Goal: Information Seeking & Learning: Learn about a topic

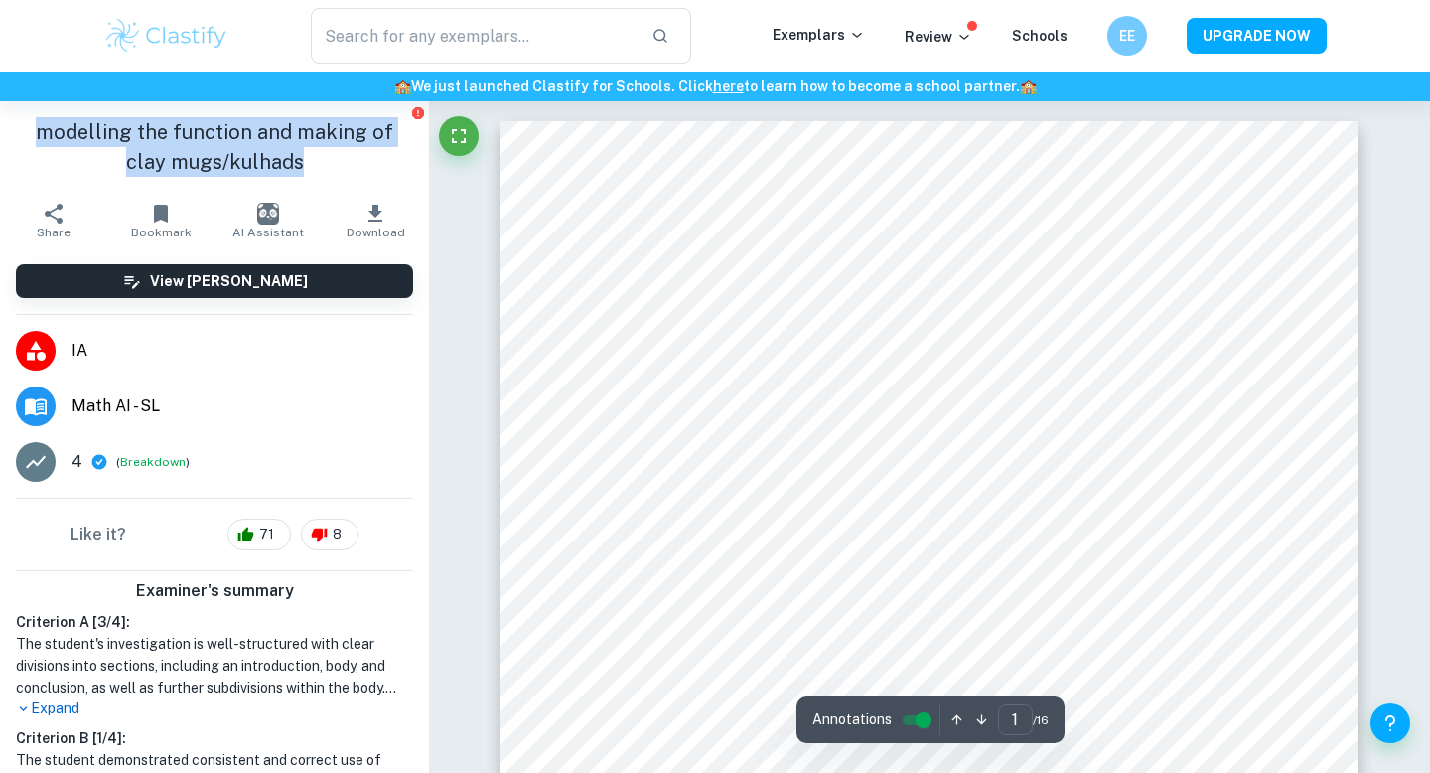
drag, startPoint x: 22, startPoint y: 130, endPoint x: 379, endPoint y: 154, distance: 358.4
click at [379, 154] on h1 "modelling the function and making of clay mugs/kulhads" at bounding box center [214, 147] width 397 height 60
copy h1 "modelling the function and making of clay mugs/kulhads"
click at [379, 154] on h1 "modelling the function and making of clay mugs/kulhads" at bounding box center [214, 147] width 397 height 60
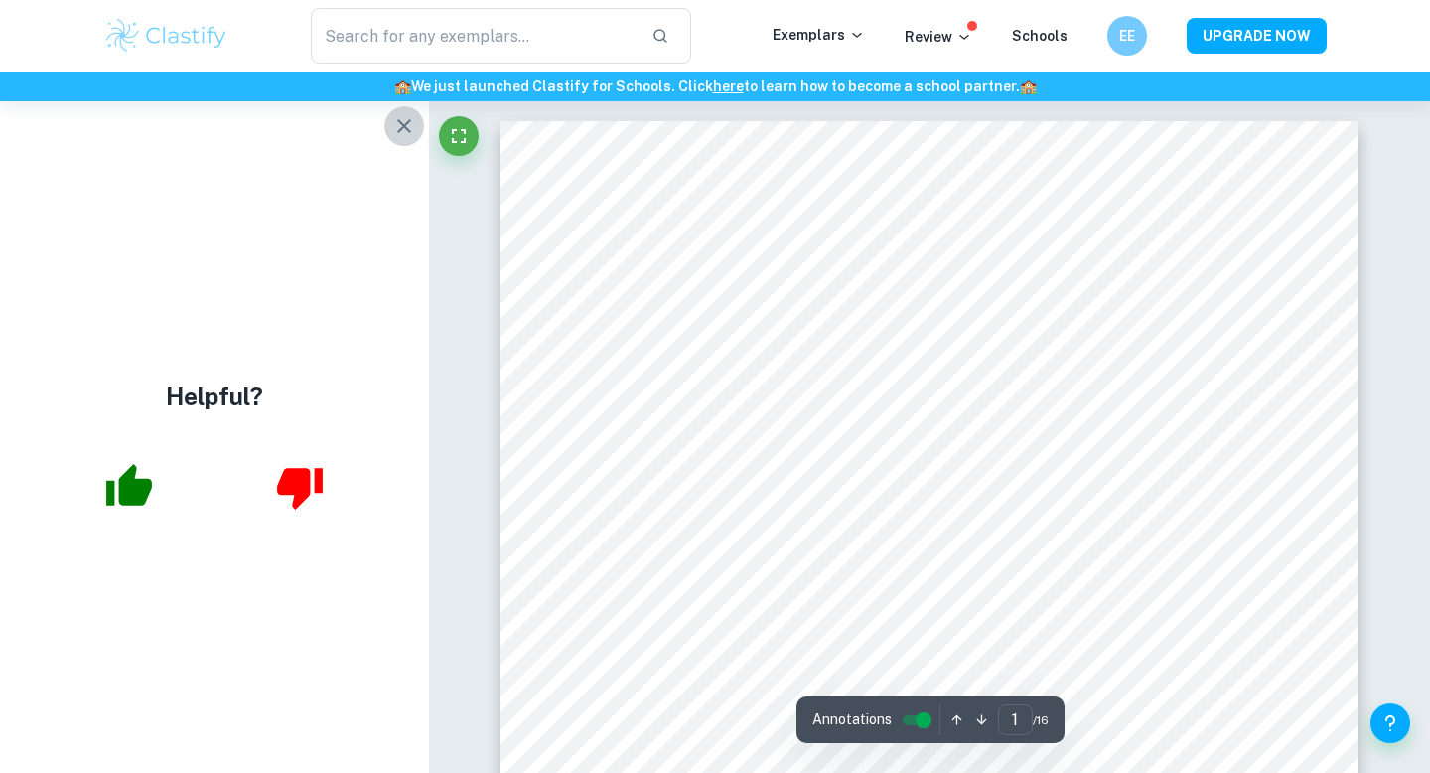
click at [403, 120] on icon "button" at bounding box center [404, 126] width 24 height 24
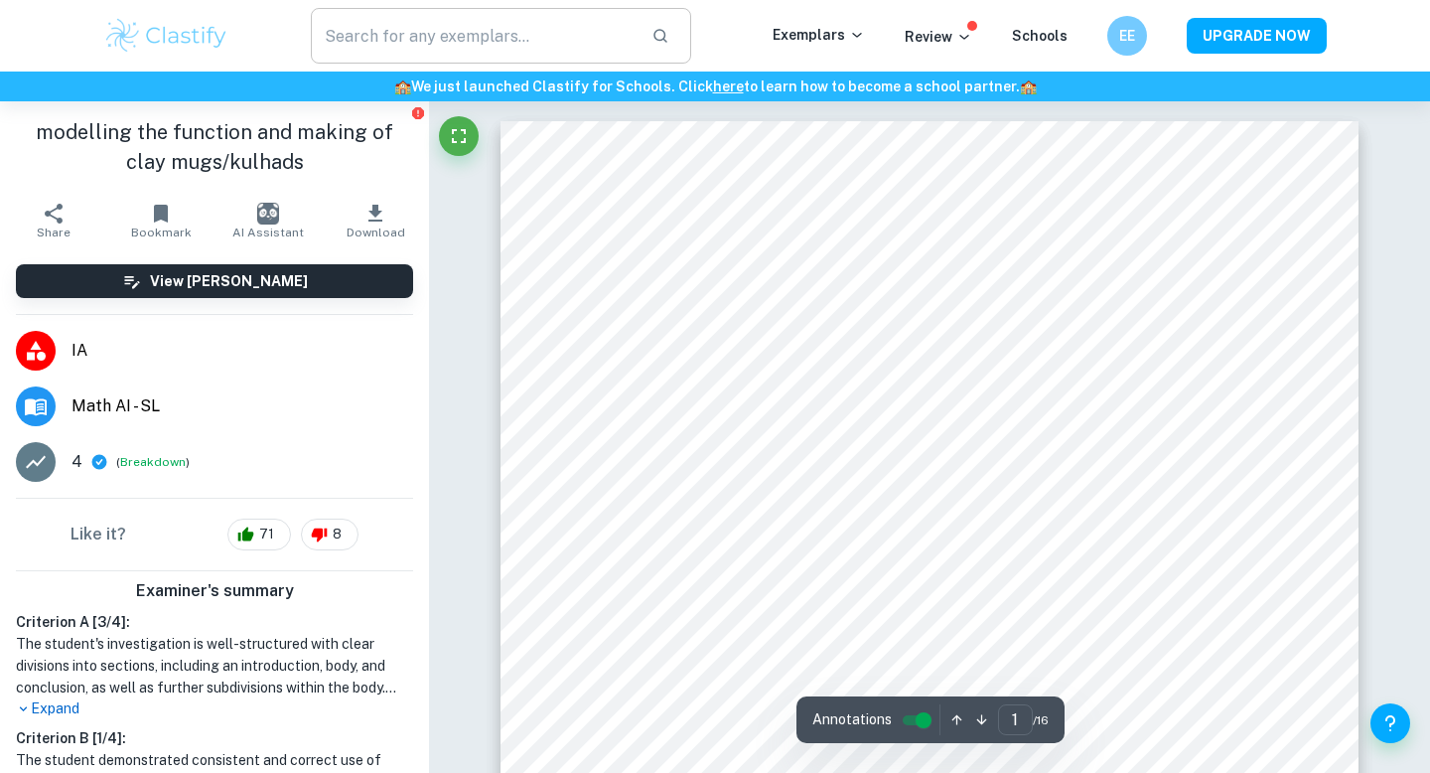
click at [413, 24] on input "text" at bounding box center [473, 36] width 325 height 56
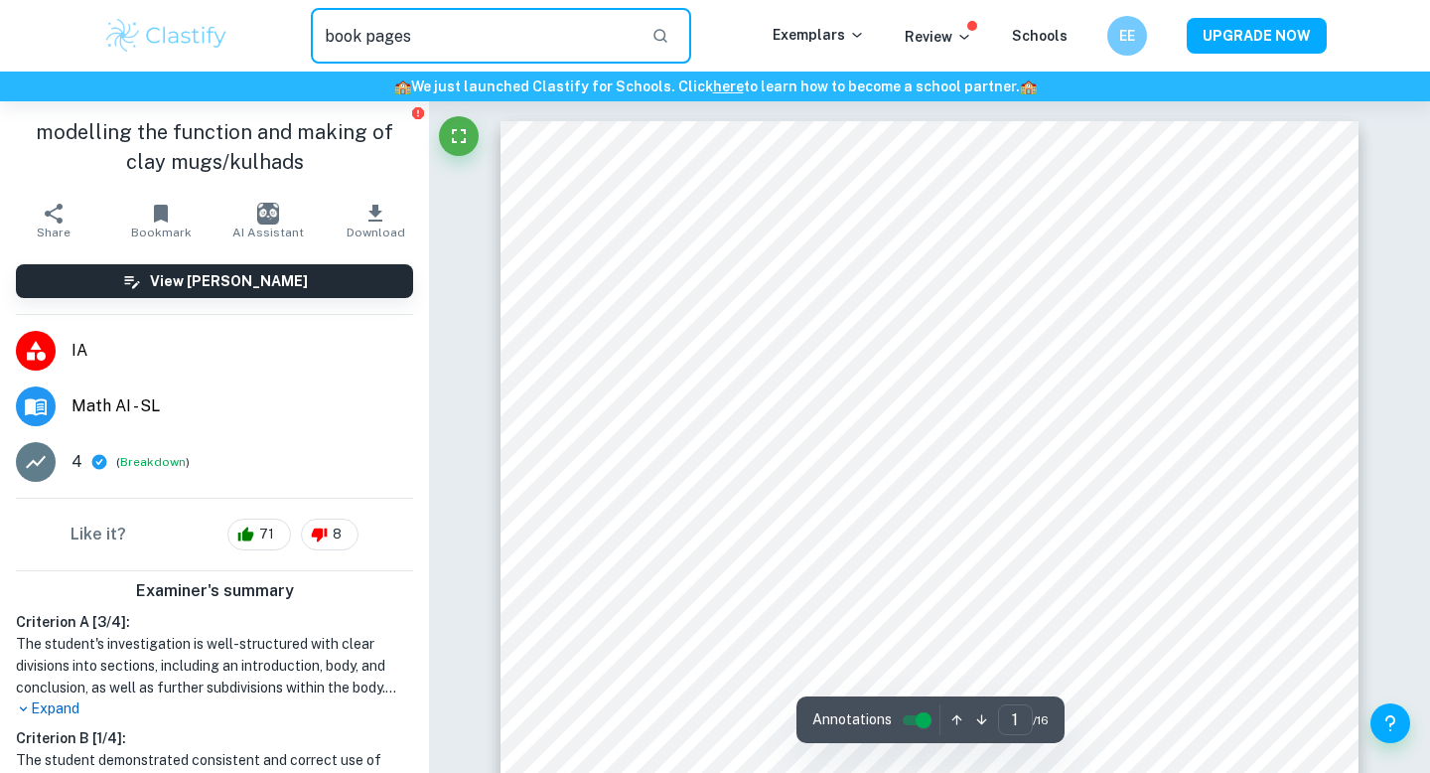
type input "book pages"
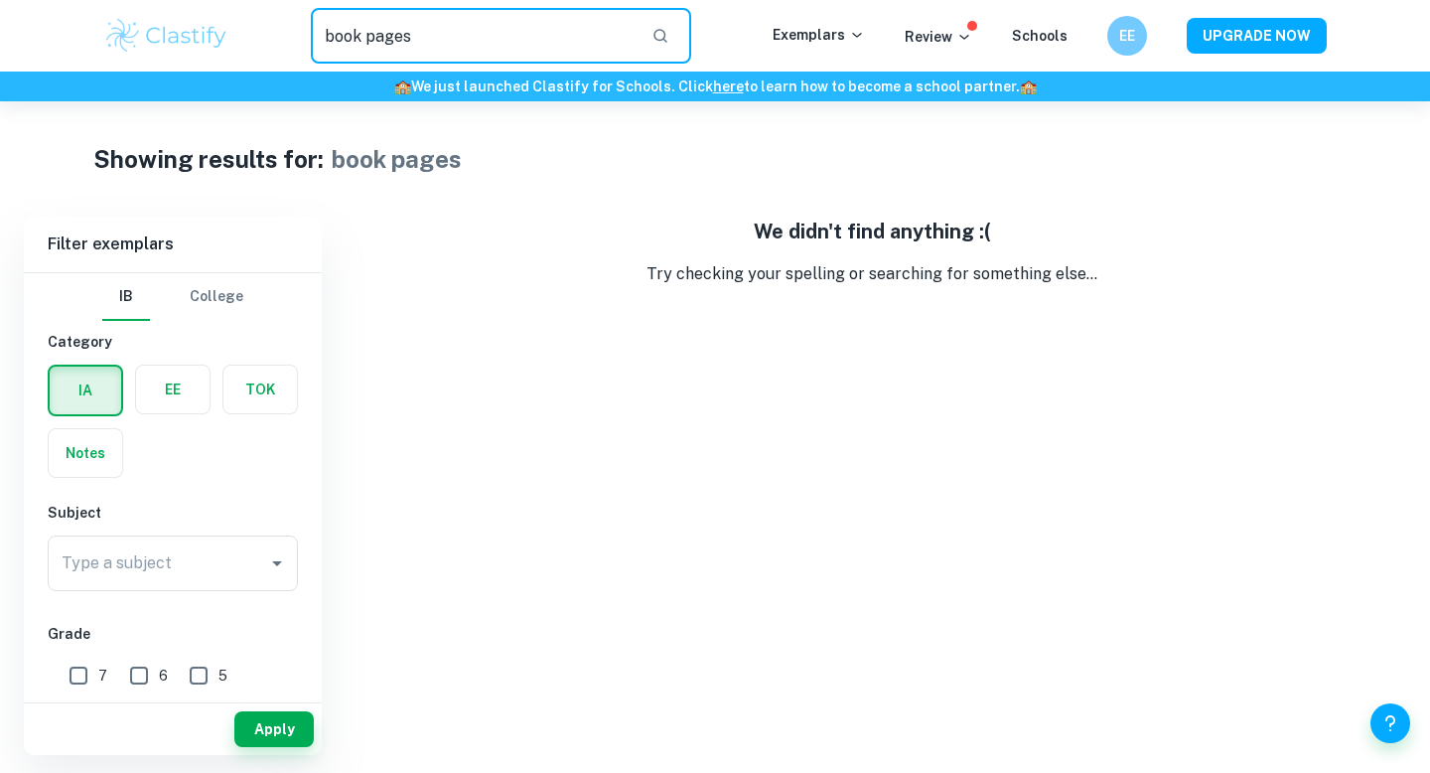
drag, startPoint x: 456, startPoint y: 40, endPoint x: 284, endPoint y: 15, distance: 173.6
click at [284, 15] on div "book pages ​" at bounding box center [500, 36] width 543 height 56
click at [179, 559] on input "Type a subject" at bounding box center [158, 563] width 203 height 38
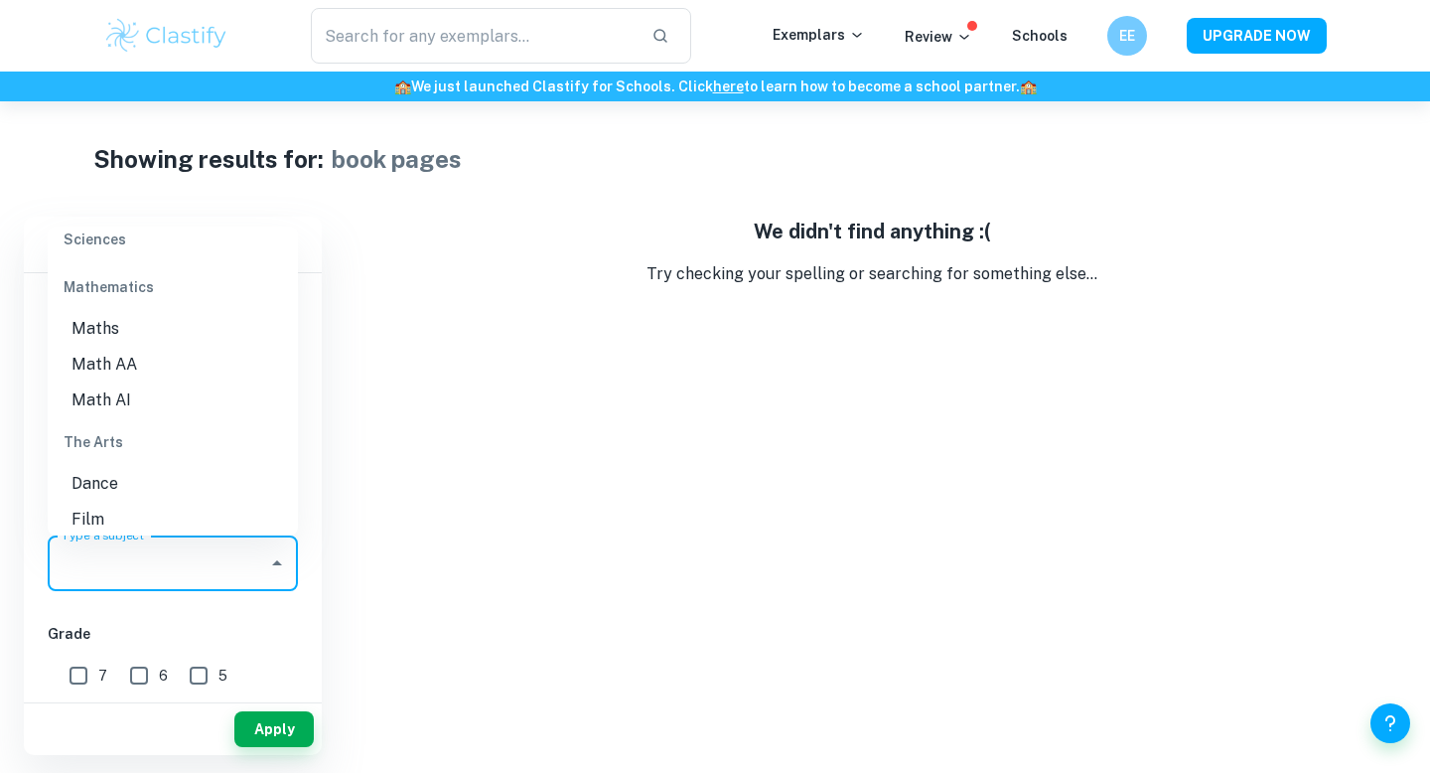
scroll to position [2796, 0]
click at [131, 347] on li "Math AA" at bounding box center [173, 365] width 250 height 36
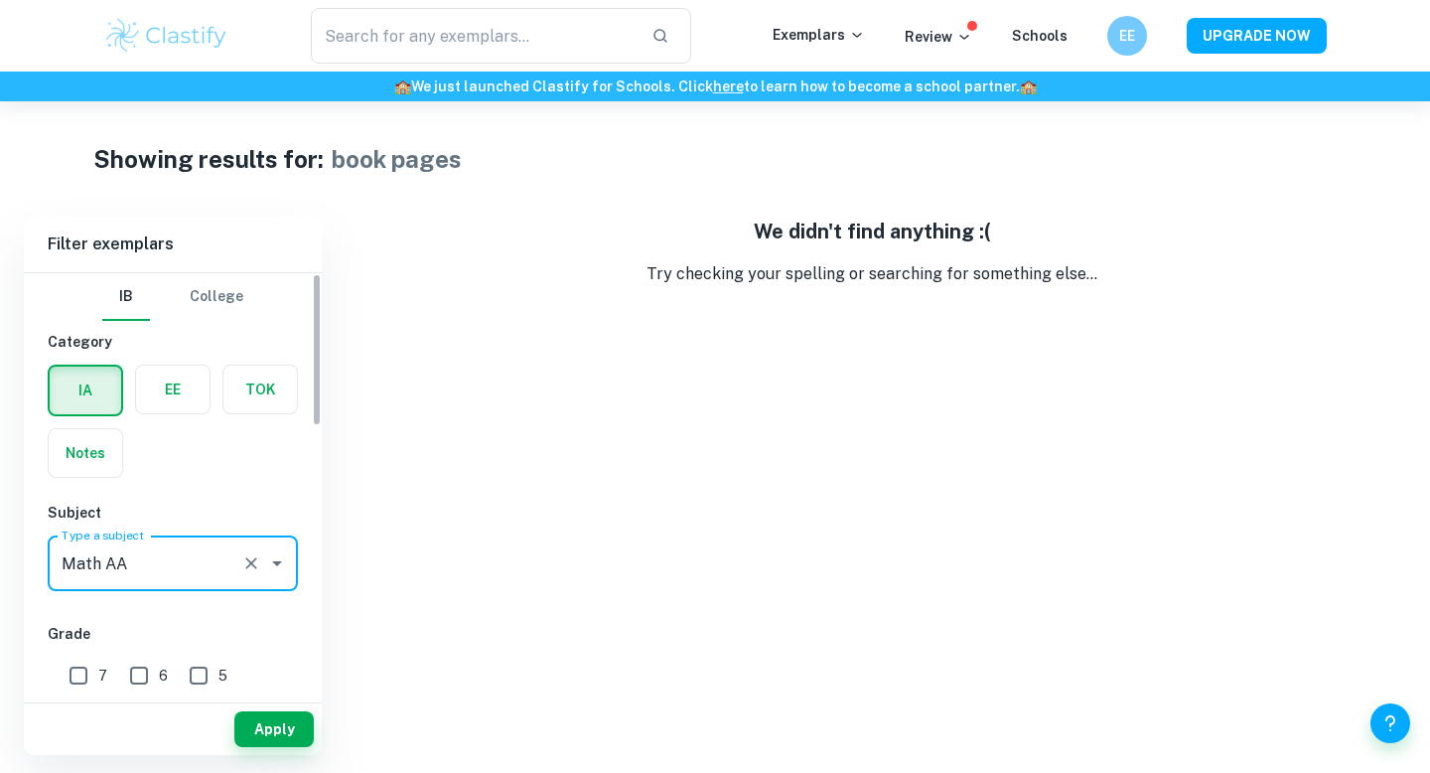
type input "Math AA"
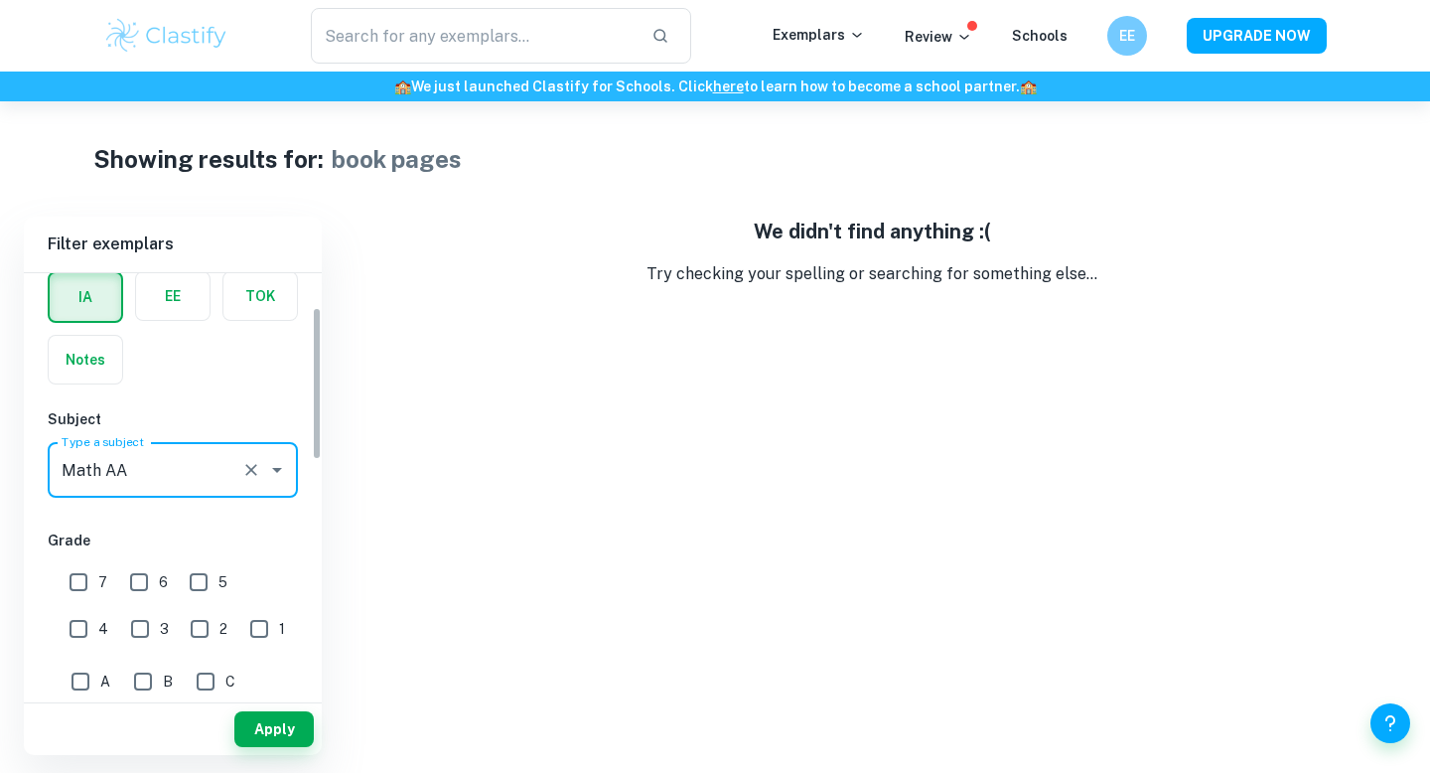
scroll to position [0, 0]
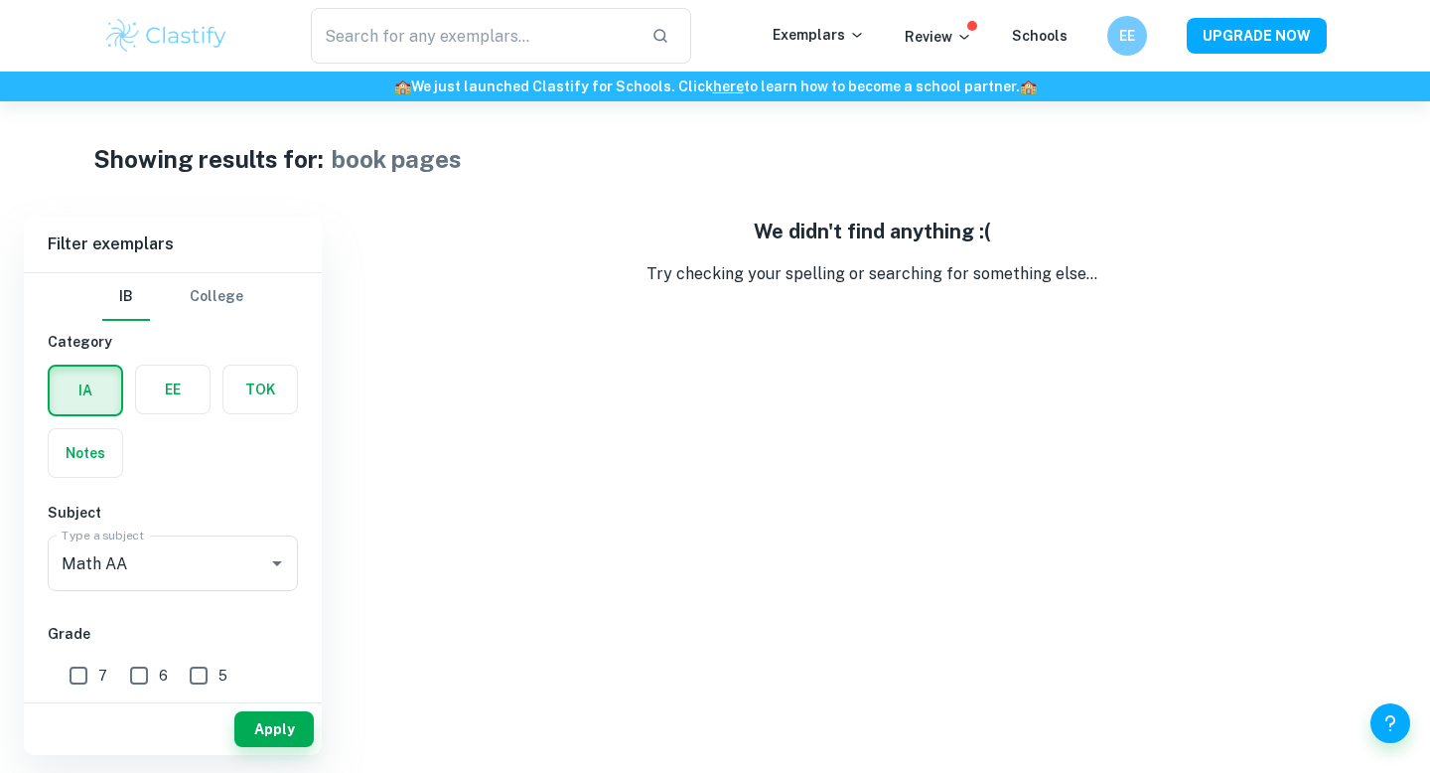
click at [272, 729] on button "Apply" at bounding box center [273, 729] width 79 height 36
type input "book pages"
click at [666, 25] on button "button" at bounding box center [661, 36] width 34 height 34
click at [609, 29] on input "text" at bounding box center [473, 36] width 325 height 56
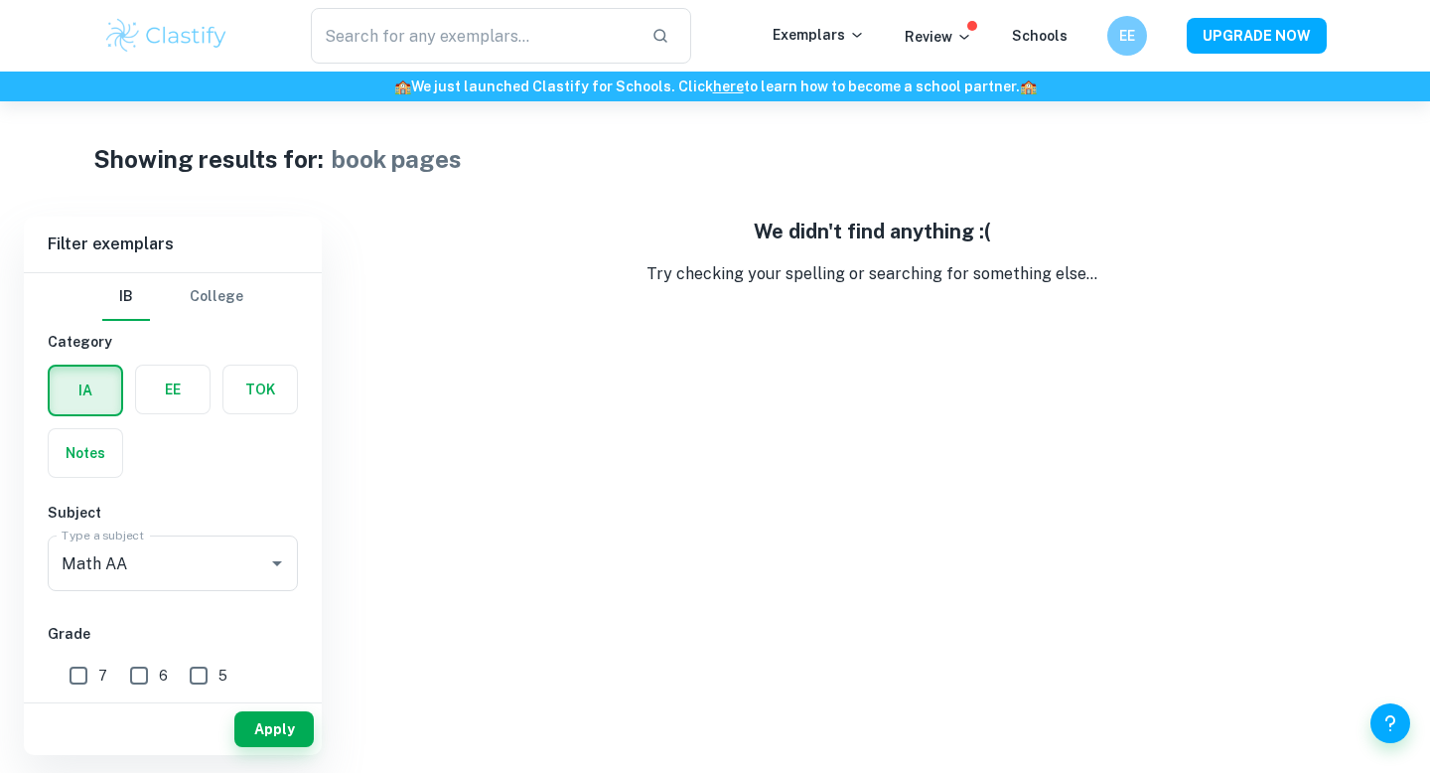
click at [482, 173] on div "Showing results for: book pages" at bounding box center [715, 159] width 1245 height 36
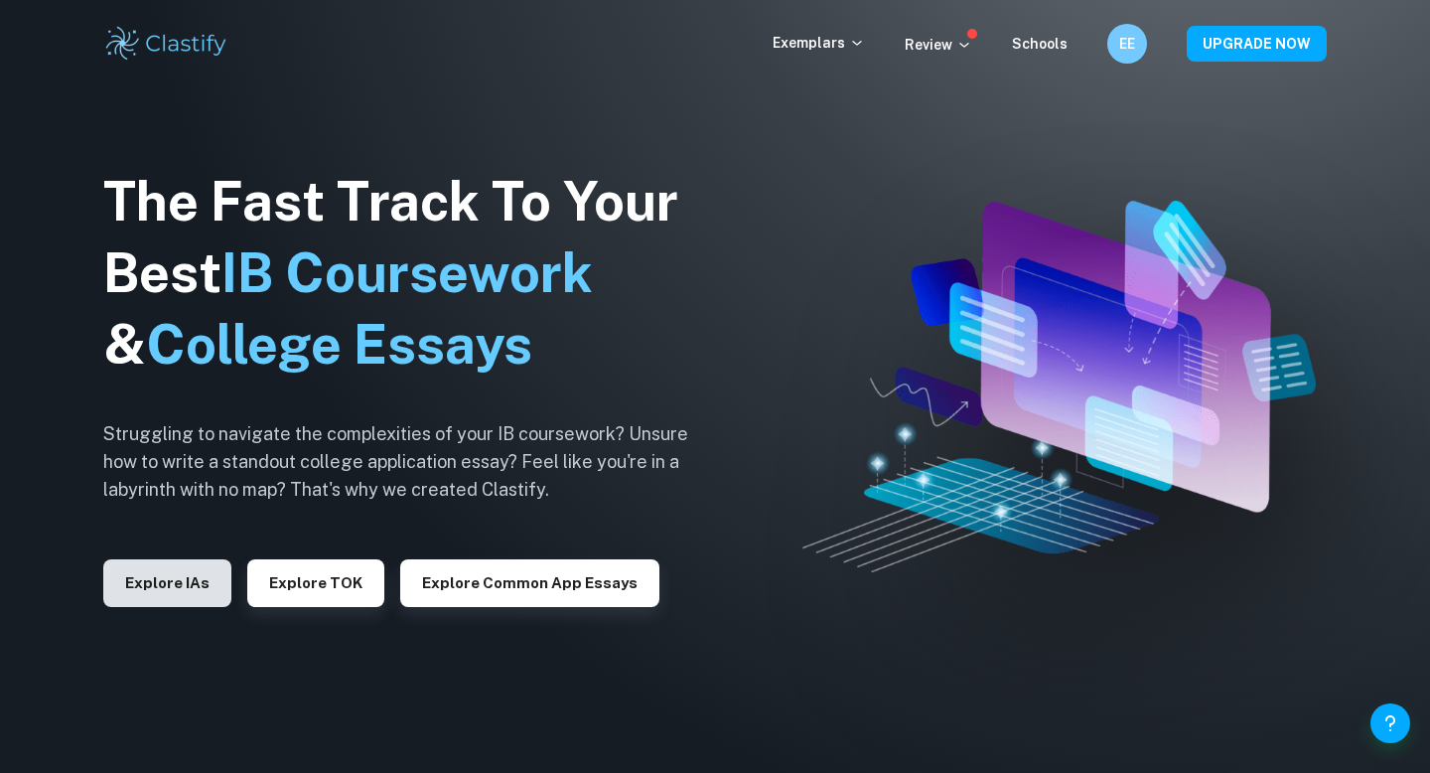
click at [188, 587] on button "Explore IAs" at bounding box center [167, 583] width 128 height 48
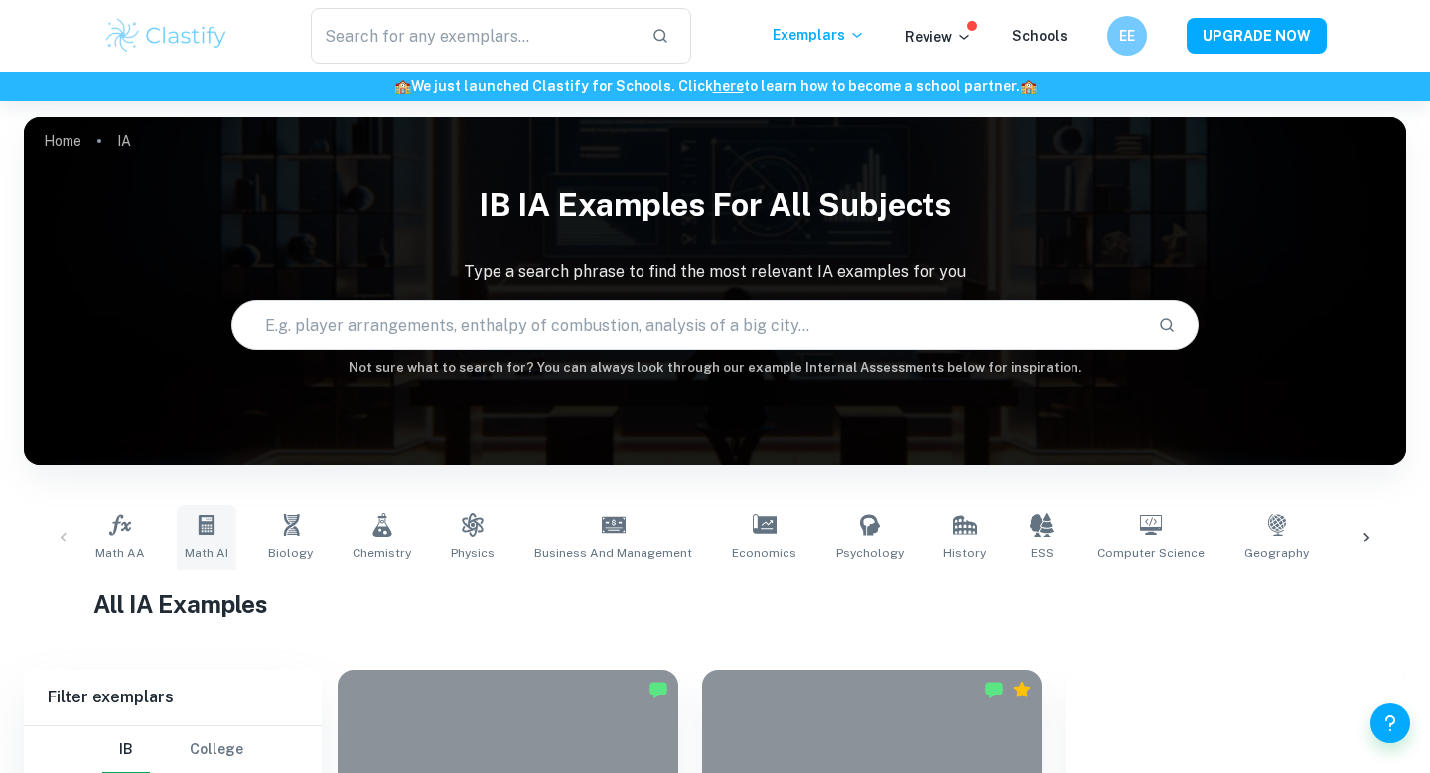
click at [199, 546] on span "Math AI" at bounding box center [207, 553] width 44 height 18
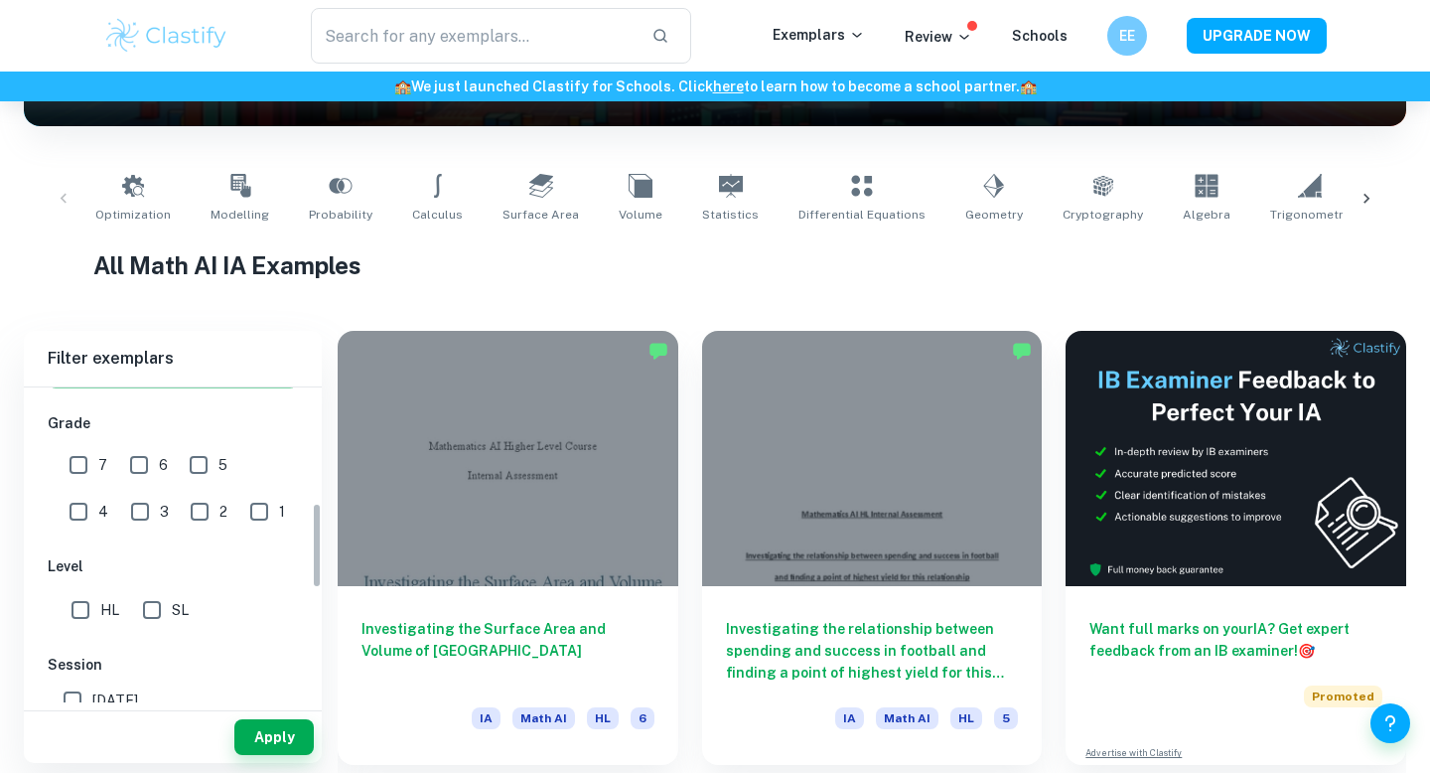
scroll to position [420, 0]
click at [198, 469] on input "5" at bounding box center [199, 463] width 40 height 40
checkbox input "true"
click at [153, 469] on input "6" at bounding box center [139, 463] width 40 height 40
checkbox input "true"
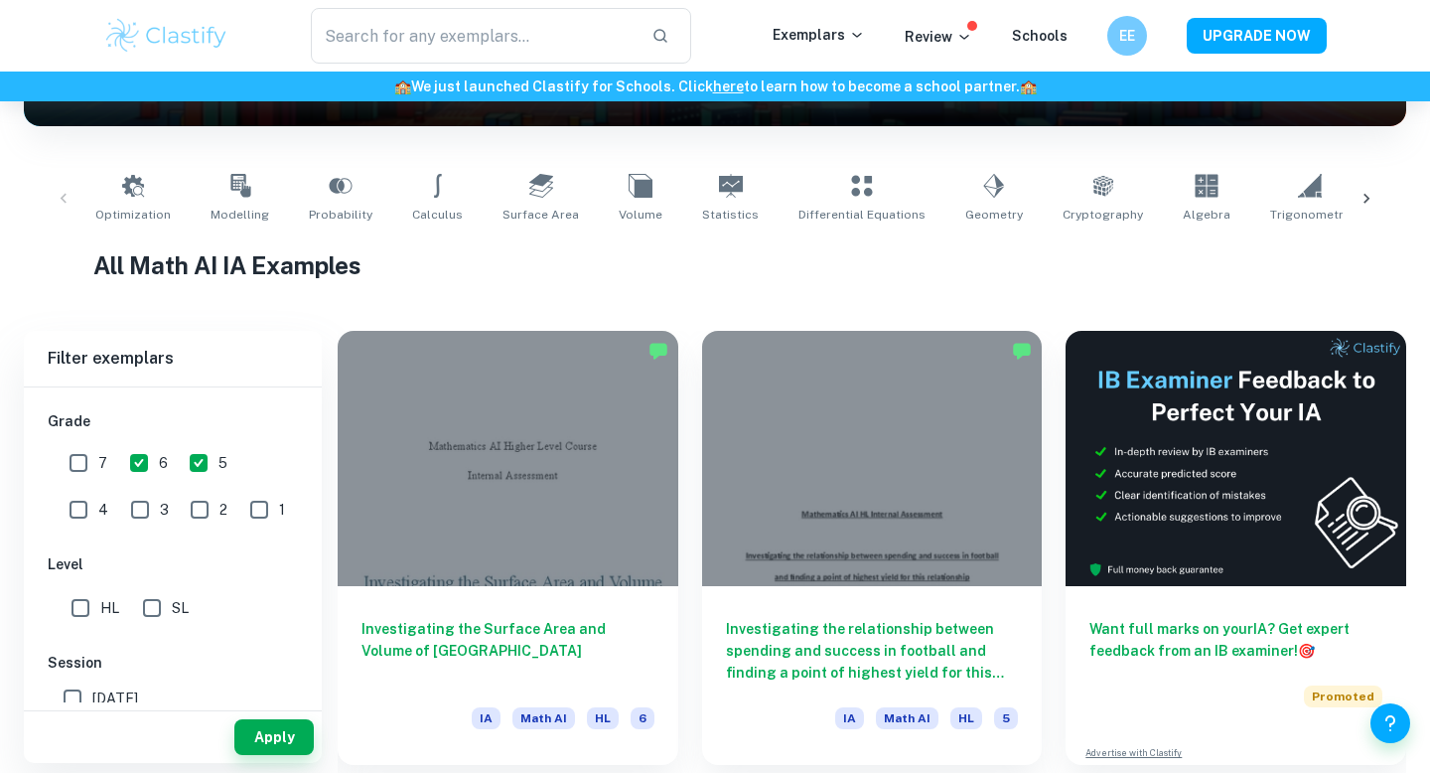
click at [76, 469] on input "7" at bounding box center [79, 463] width 40 height 40
checkbox input "true"
click at [151, 603] on input "SL" at bounding box center [152, 608] width 40 height 40
checkbox input "true"
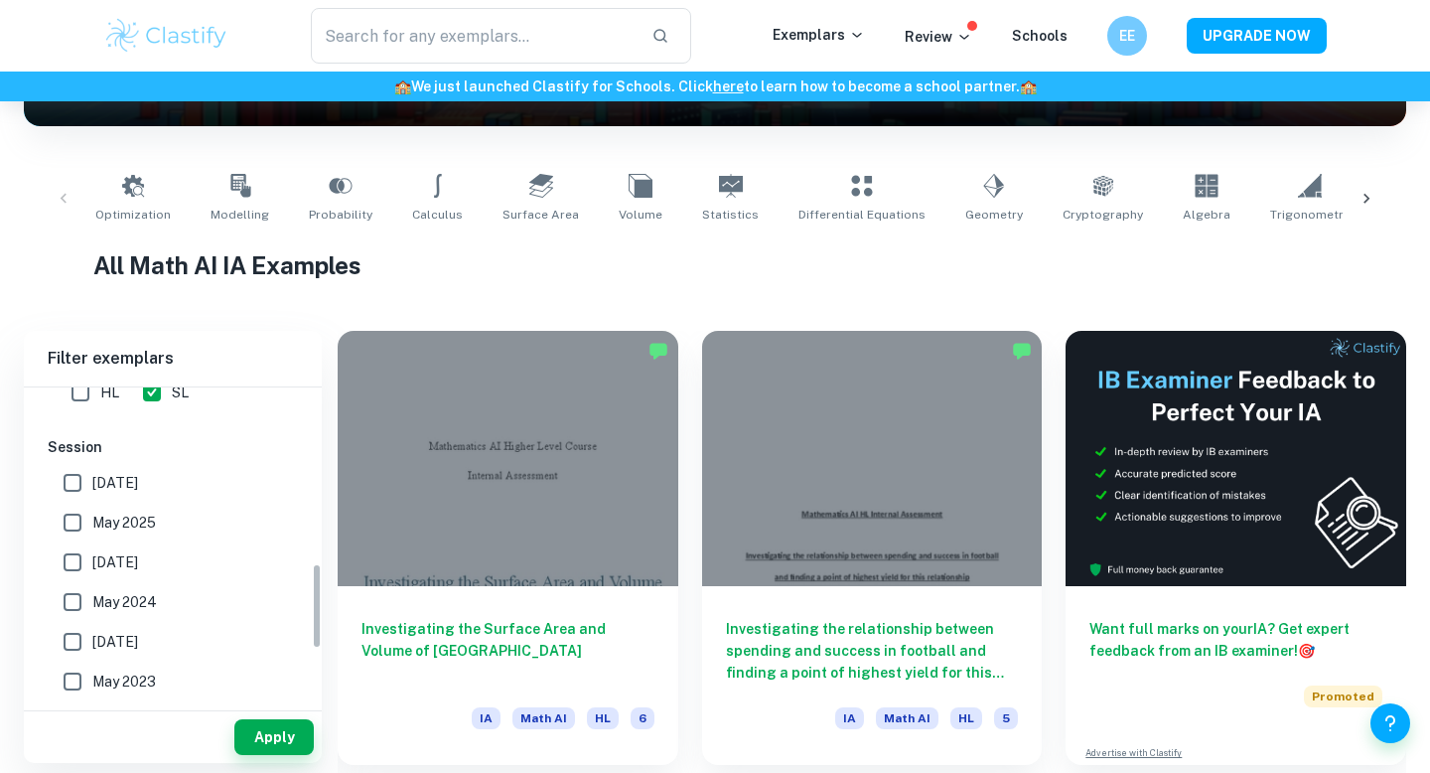
scroll to position [661, 0]
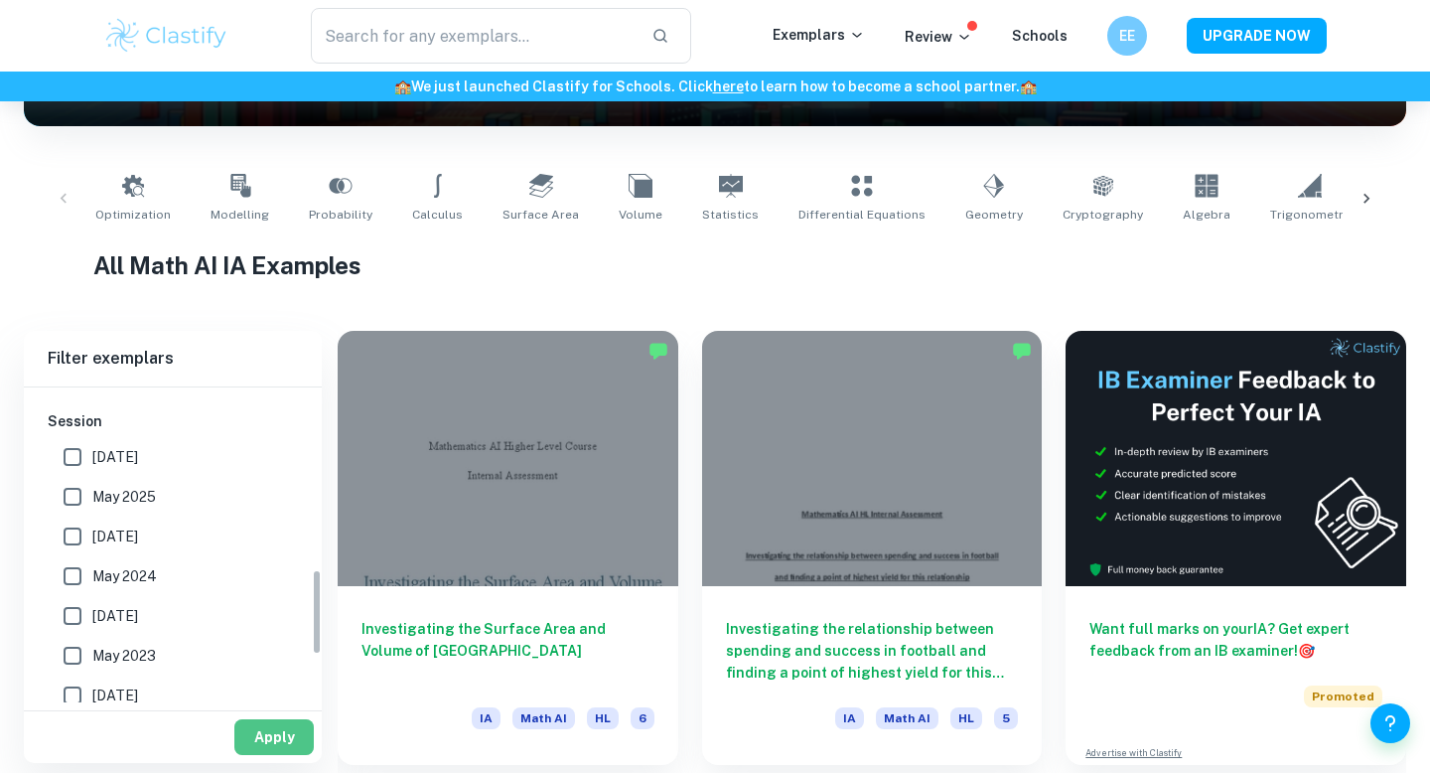
click at [307, 746] on button "Apply" at bounding box center [273, 737] width 79 height 36
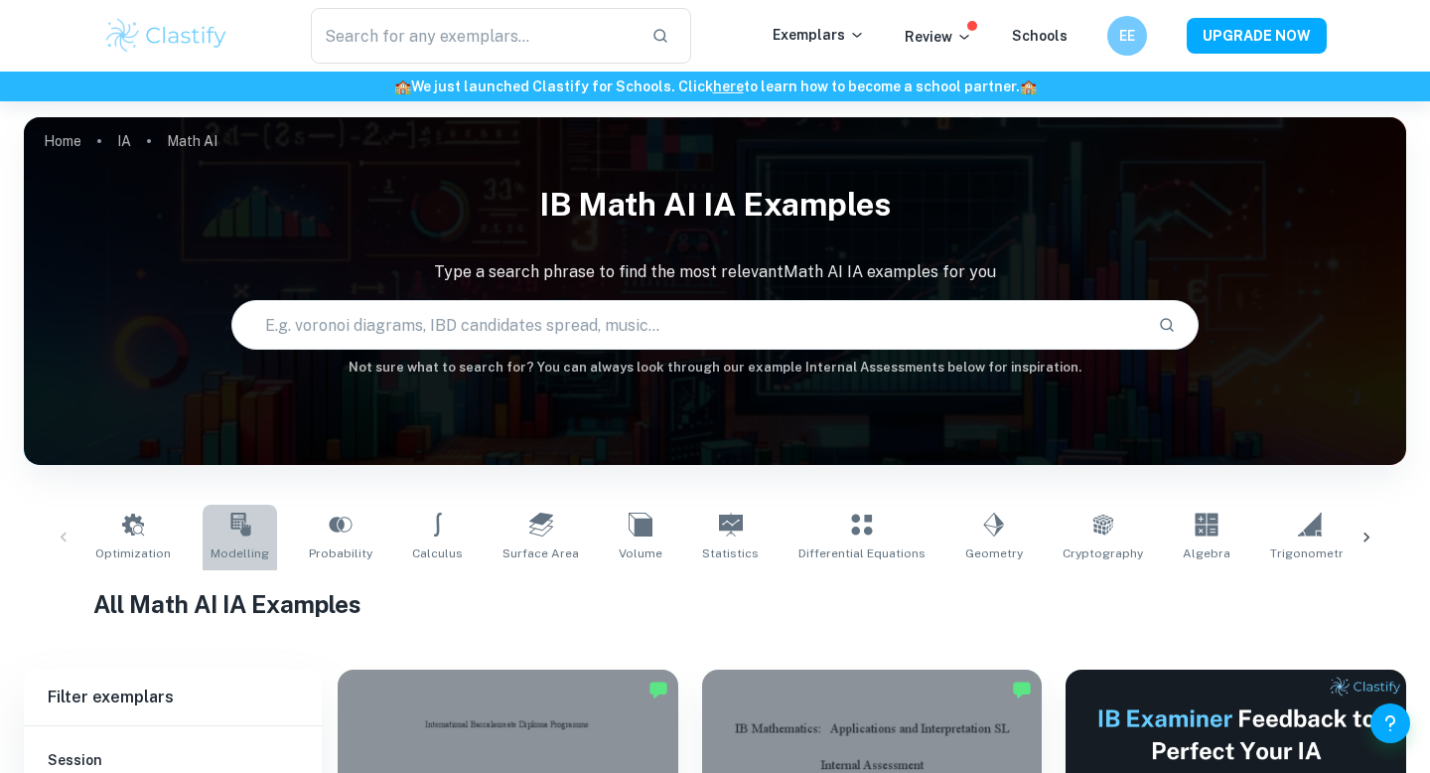
click at [213, 538] on link "Modelling" at bounding box center [240, 538] width 74 height 66
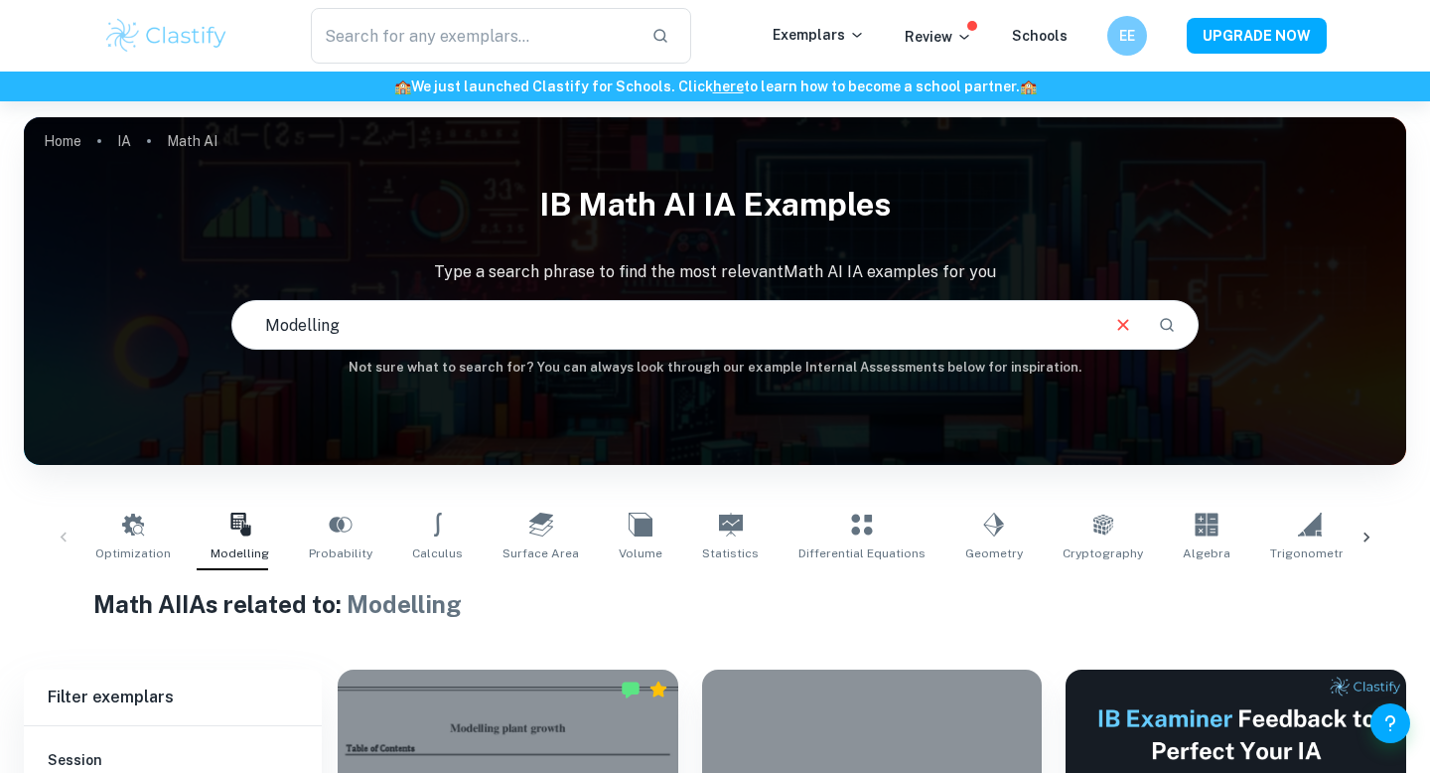
scroll to position [41, 0]
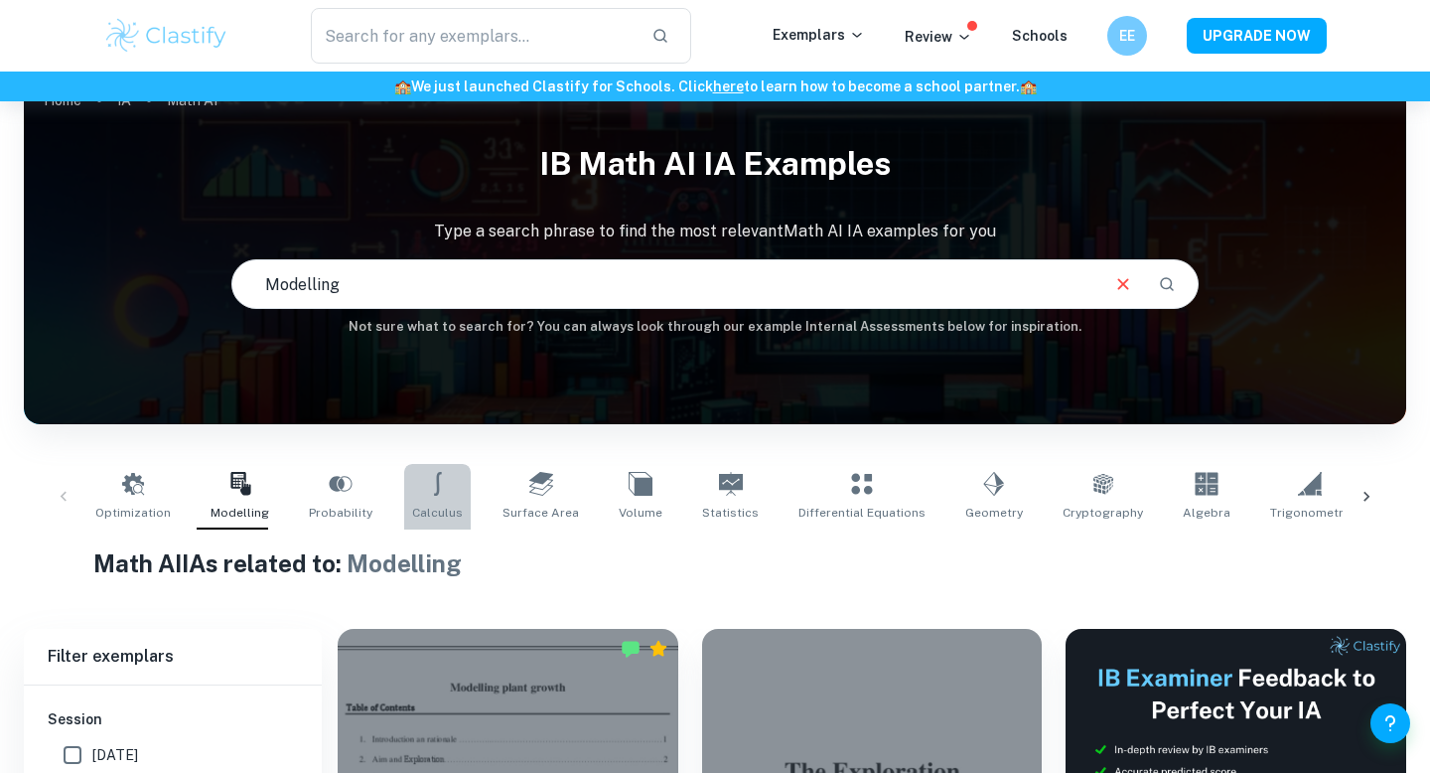
click at [428, 497] on link "Calculus" at bounding box center [437, 497] width 67 height 66
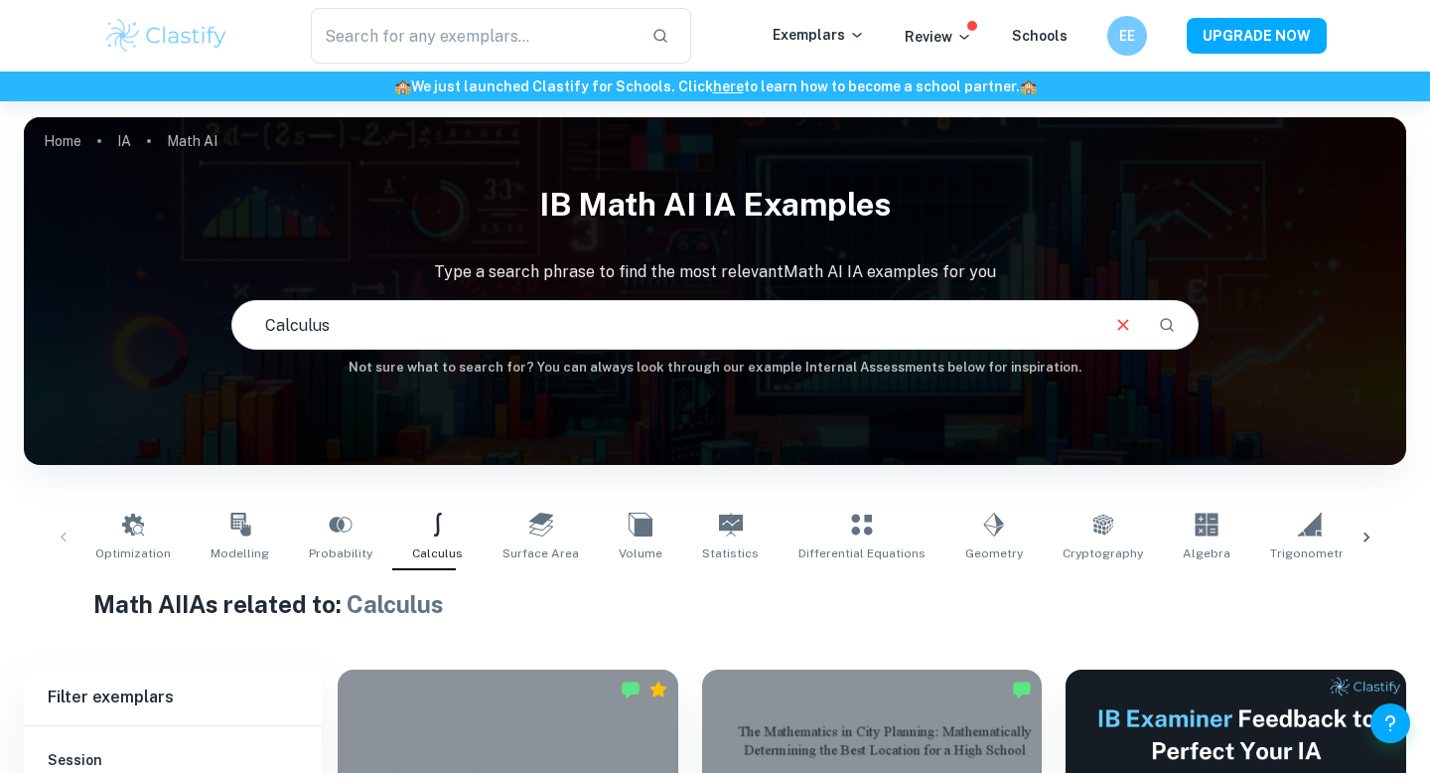
scroll to position [286, 0]
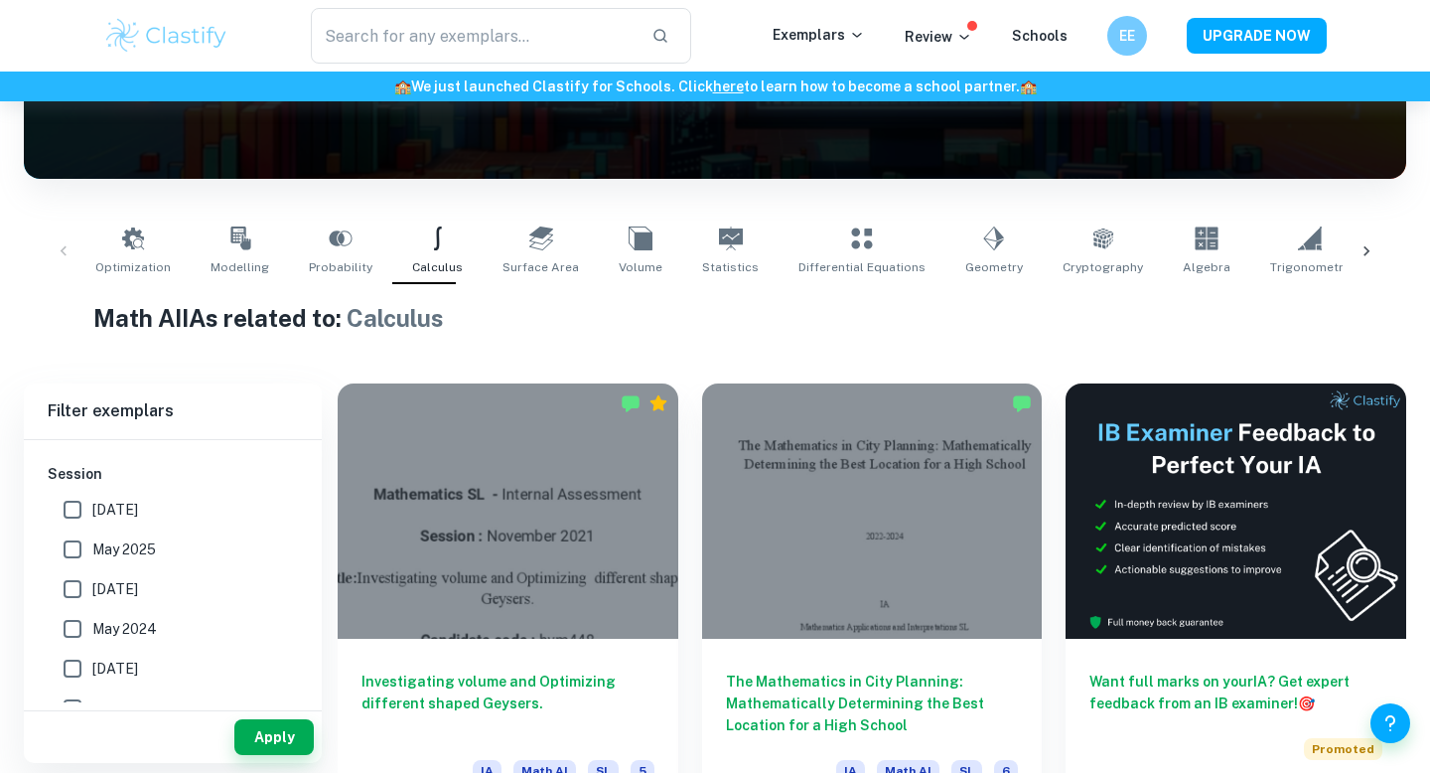
click at [225, 251] on link "Modelling" at bounding box center [240, 252] width 74 height 66
type input "Modelling"
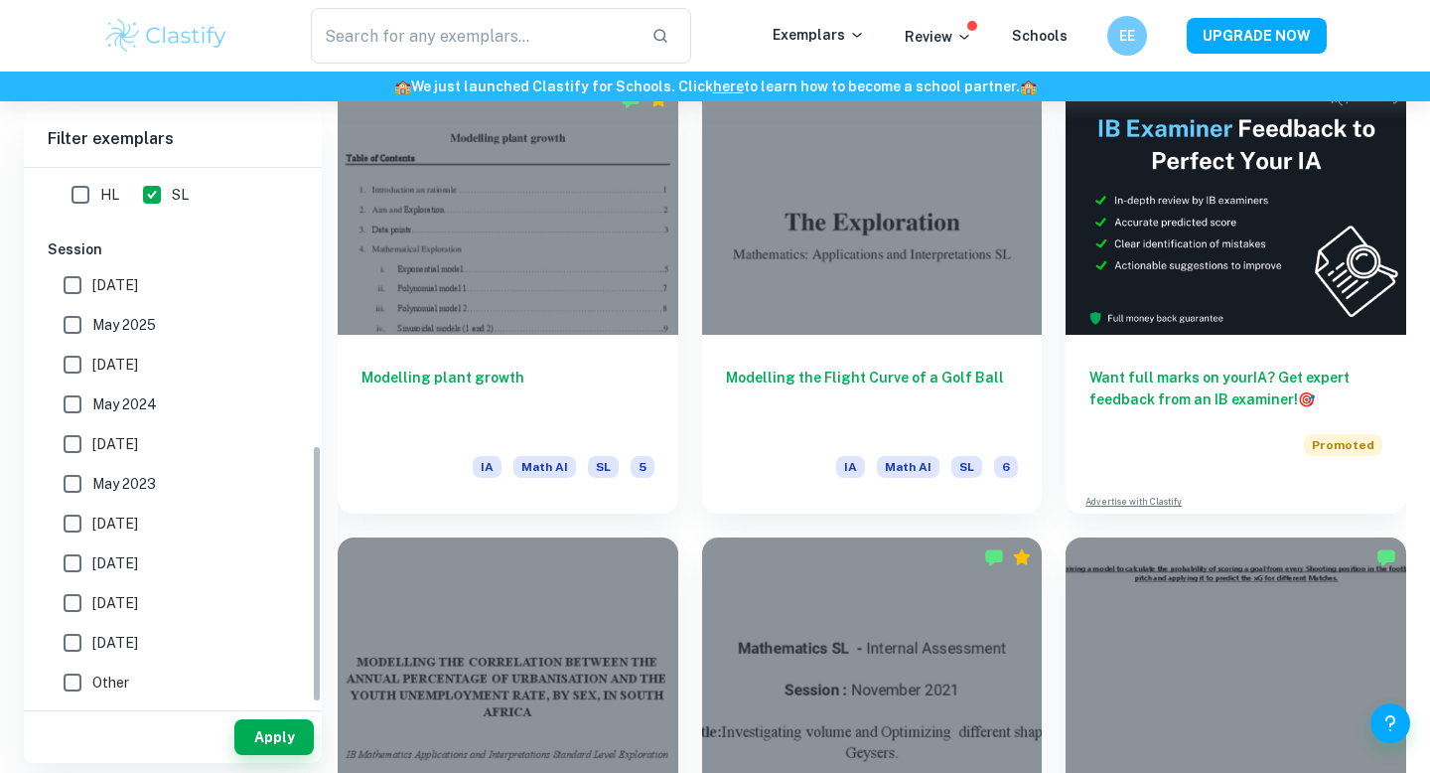
scroll to position [520, 0]
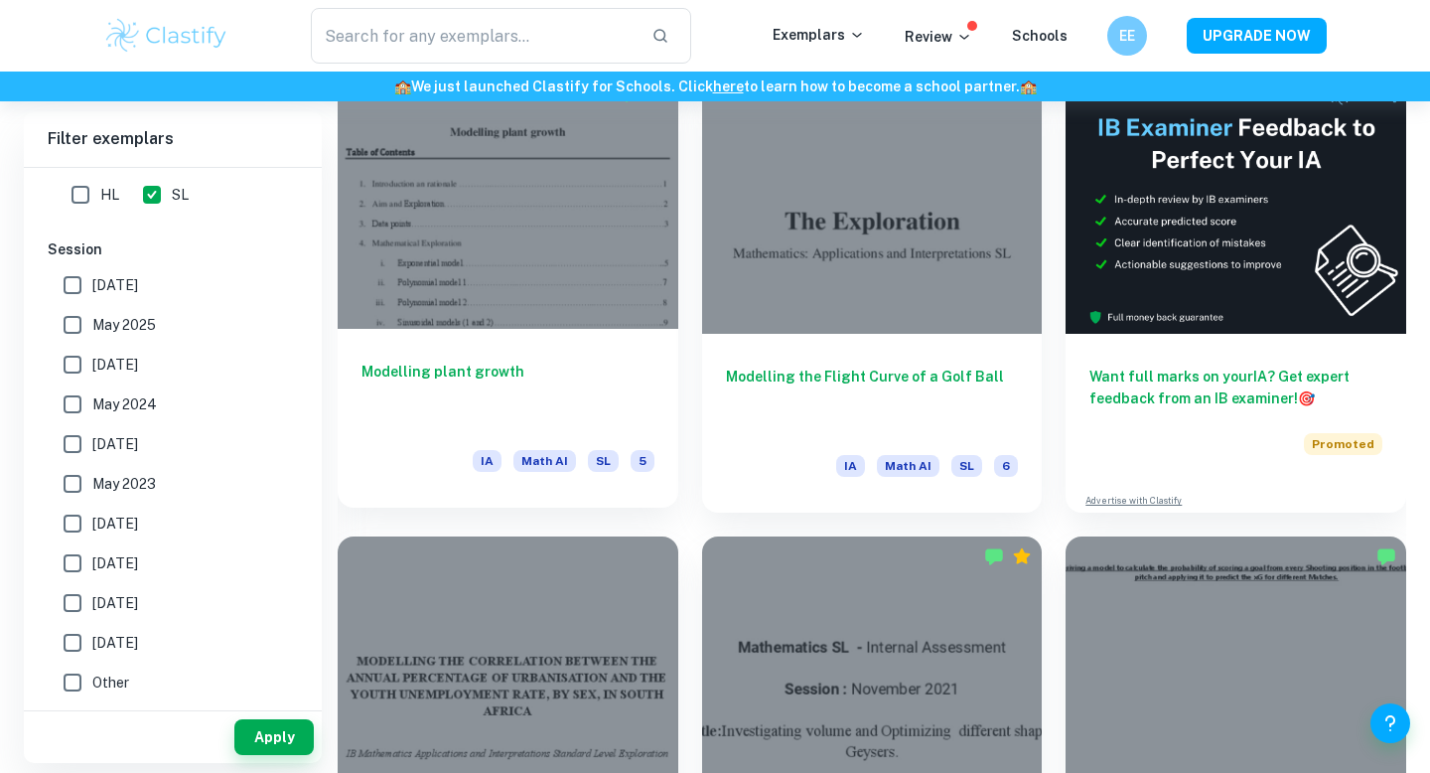
click at [612, 414] on h6 "Modelling plant growth" at bounding box center [508, 394] width 293 height 66
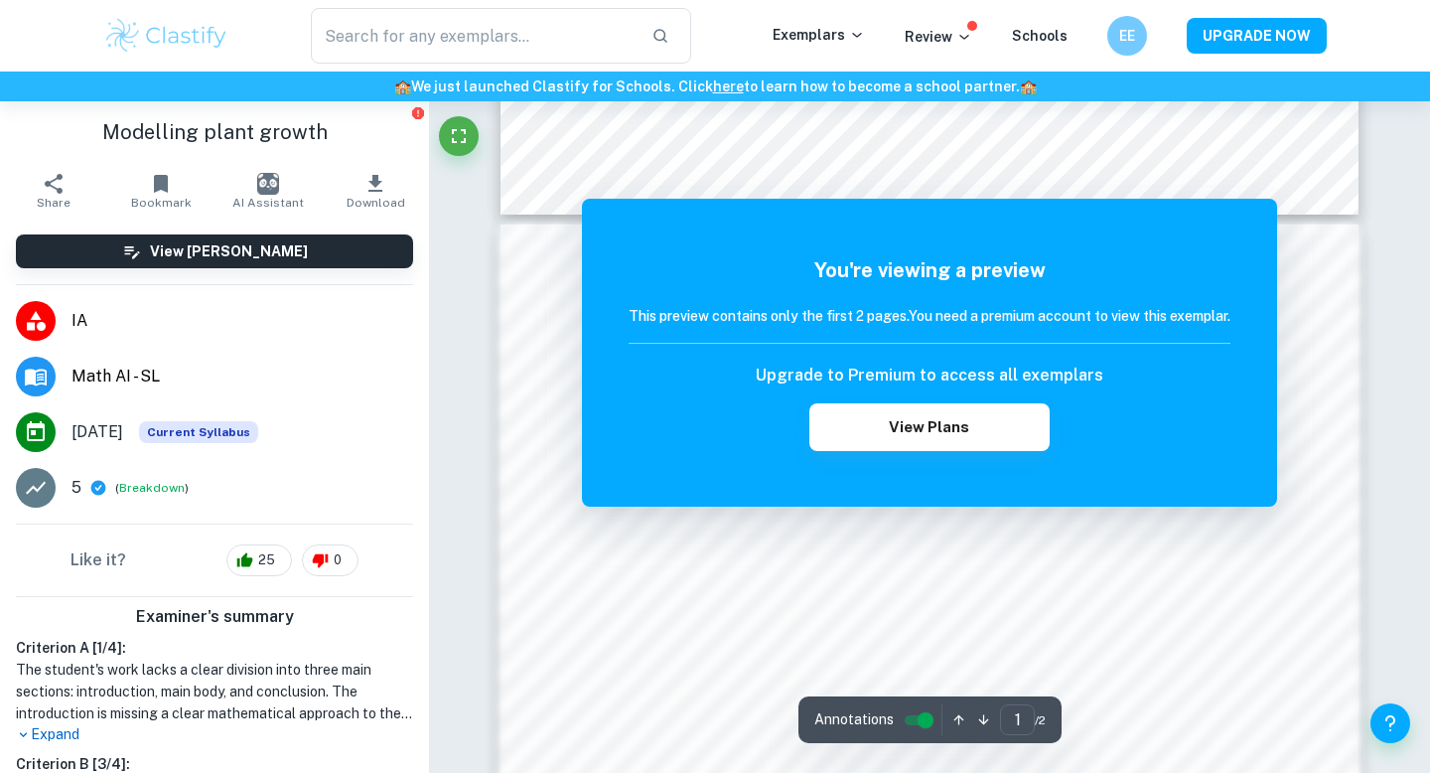
scroll to position [1009, 0]
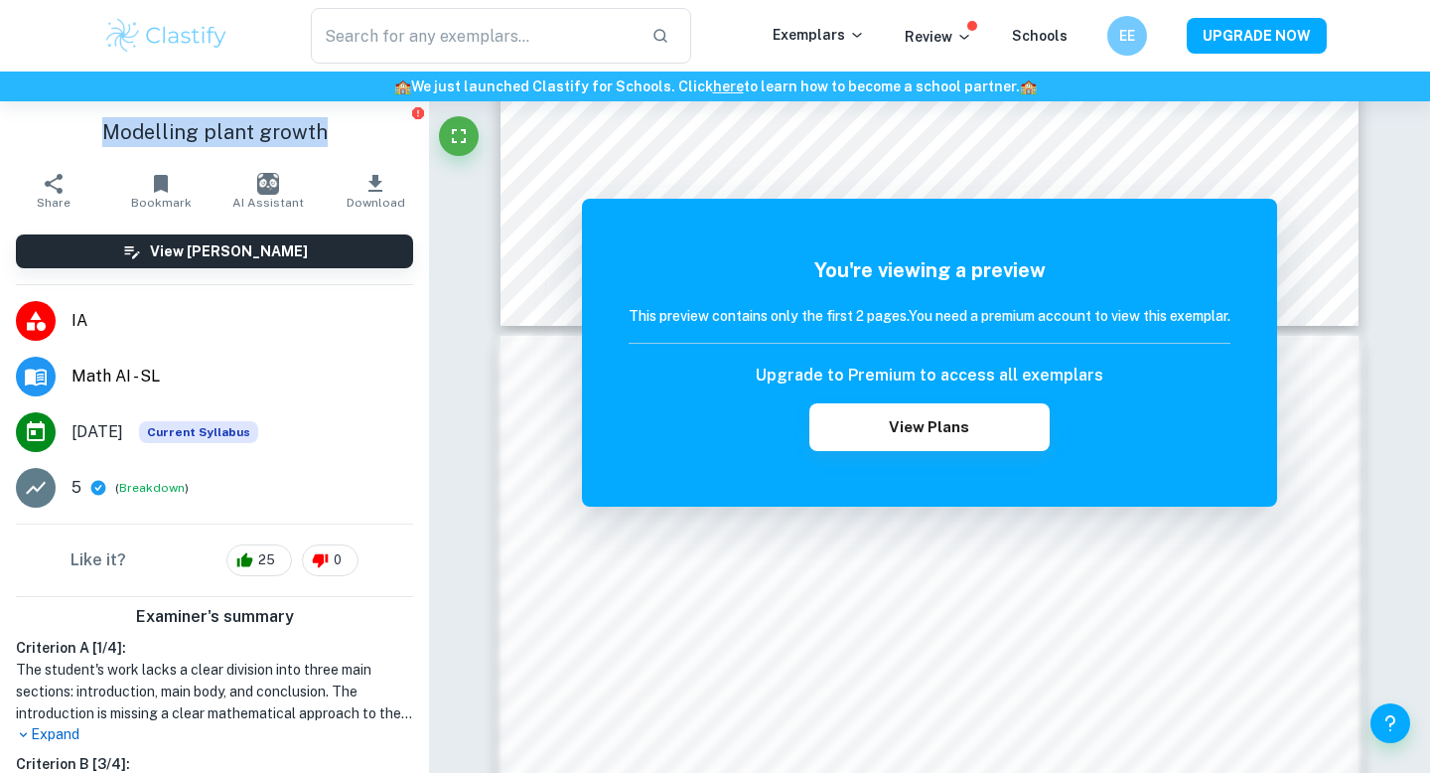
drag, startPoint x: 323, startPoint y: 132, endPoint x: 113, endPoint y: 139, distance: 209.7
click at [113, 139] on h1 "Modelling plant growth" at bounding box center [214, 132] width 397 height 30
copy h1 "Modelling plant growth"
click at [113, 139] on h1 "Modelling plant growth" at bounding box center [214, 132] width 397 height 30
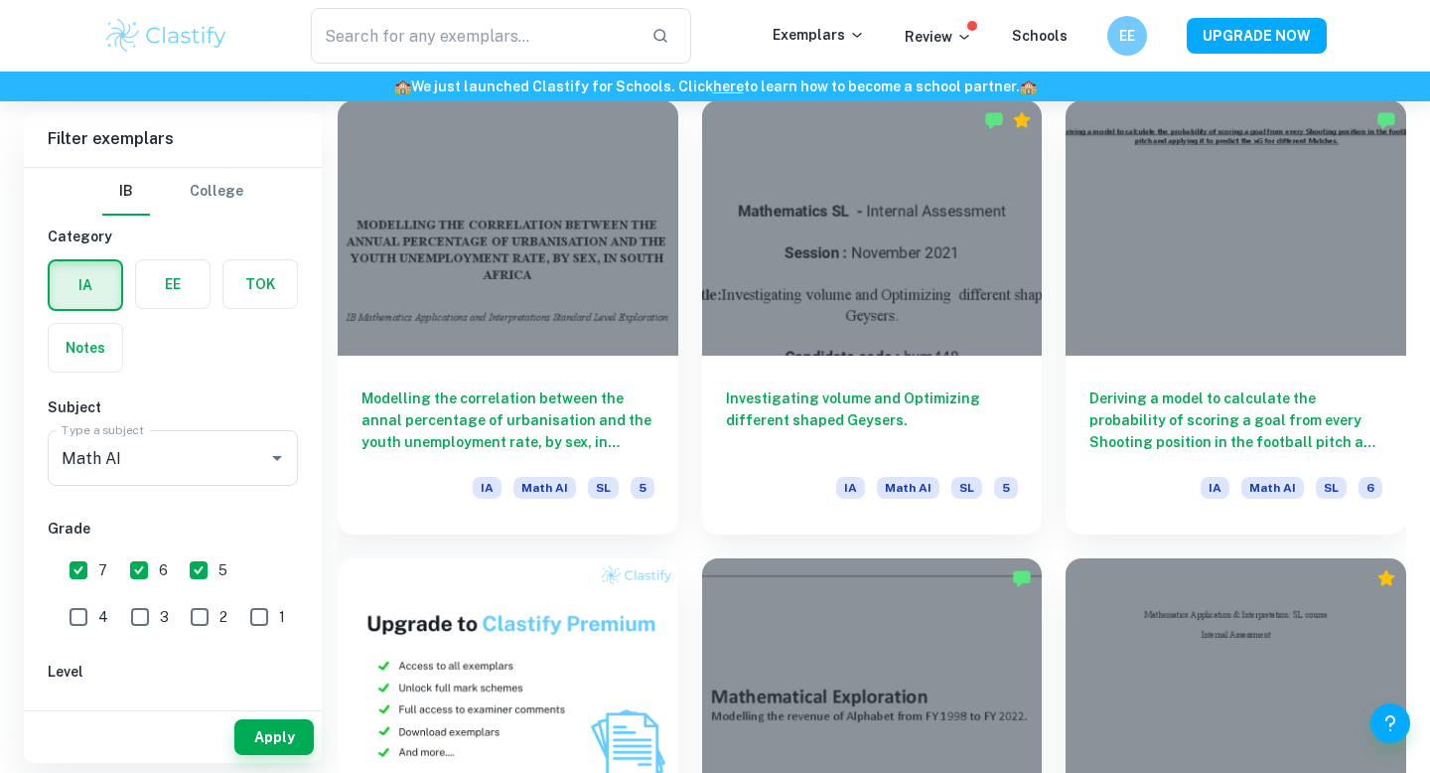
scroll to position [991, 0]
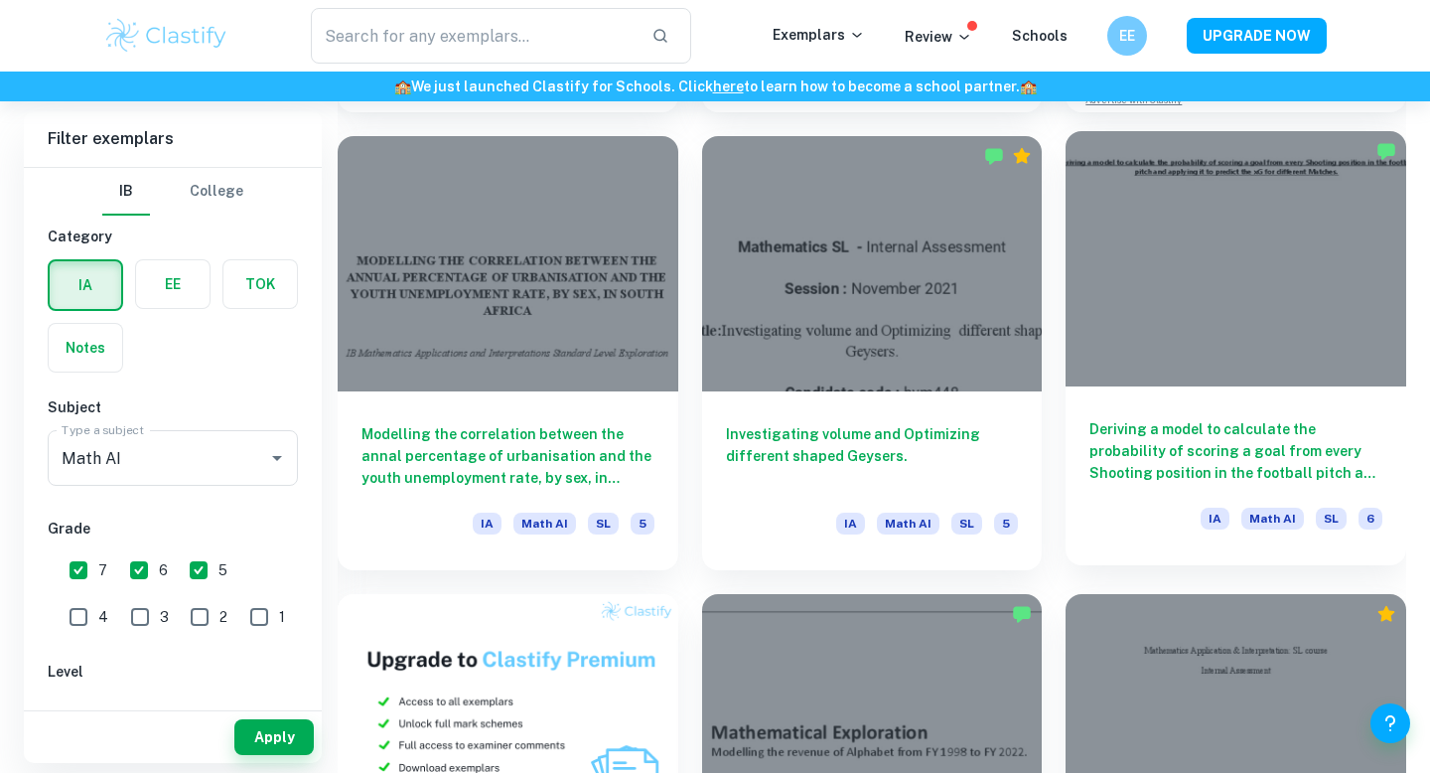
click at [1247, 437] on h6 "Deriving a model to calculate the probability of scoring a goal from every Shoo…" at bounding box center [1236, 451] width 293 height 66
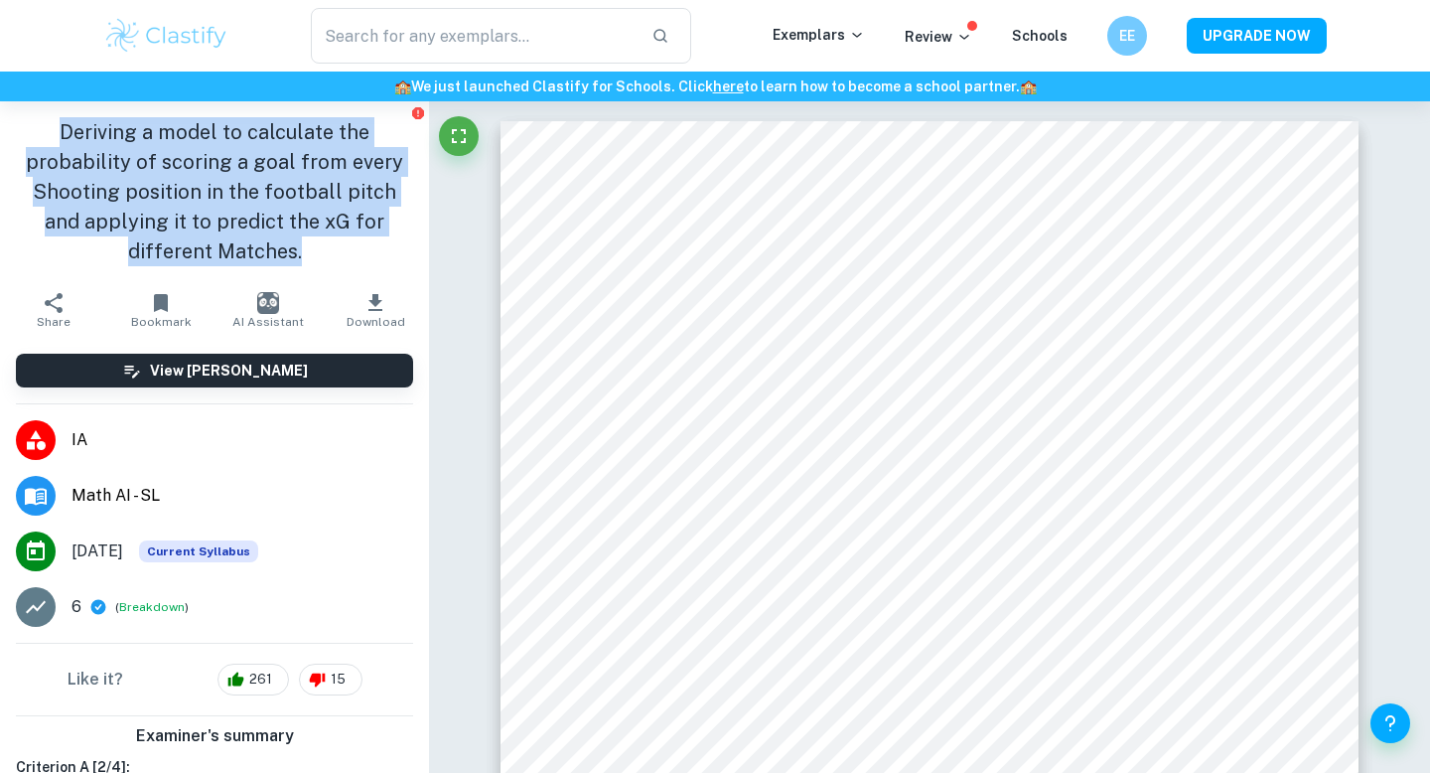
drag, startPoint x: 258, startPoint y: 257, endPoint x: 48, endPoint y: 126, distance: 248.0
click at [48, 126] on h1 "Deriving a model to calculate the probability of scoring a goal from every Shoo…" at bounding box center [214, 191] width 397 height 149
copy h1 "Deriving a model to calculate the probability of scoring a goal from every Shoo…"
click at [48, 126] on h1 "Deriving a model to calculate the probability of scoring a goal from every Shoo…" at bounding box center [214, 191] width 397 height 149
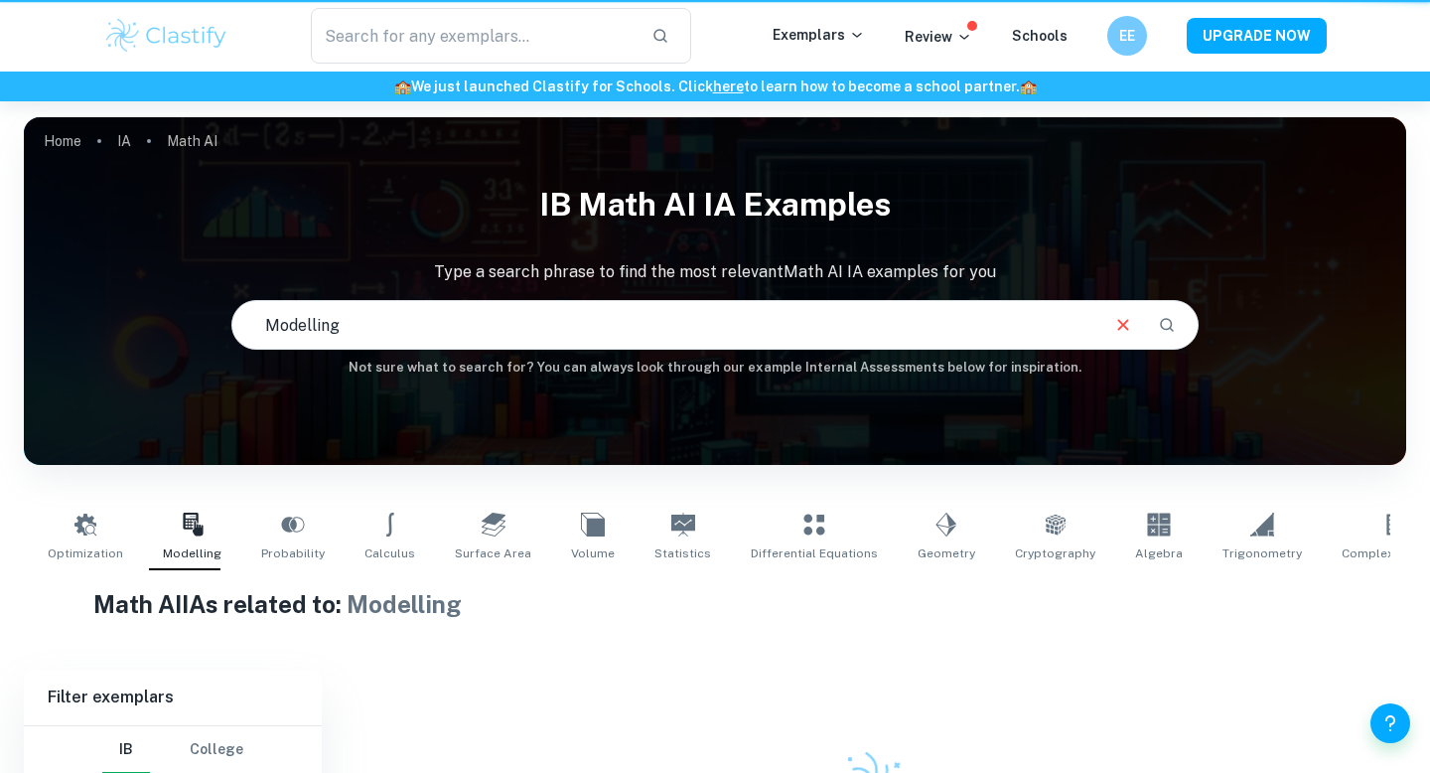
scroll to position [195, 0]
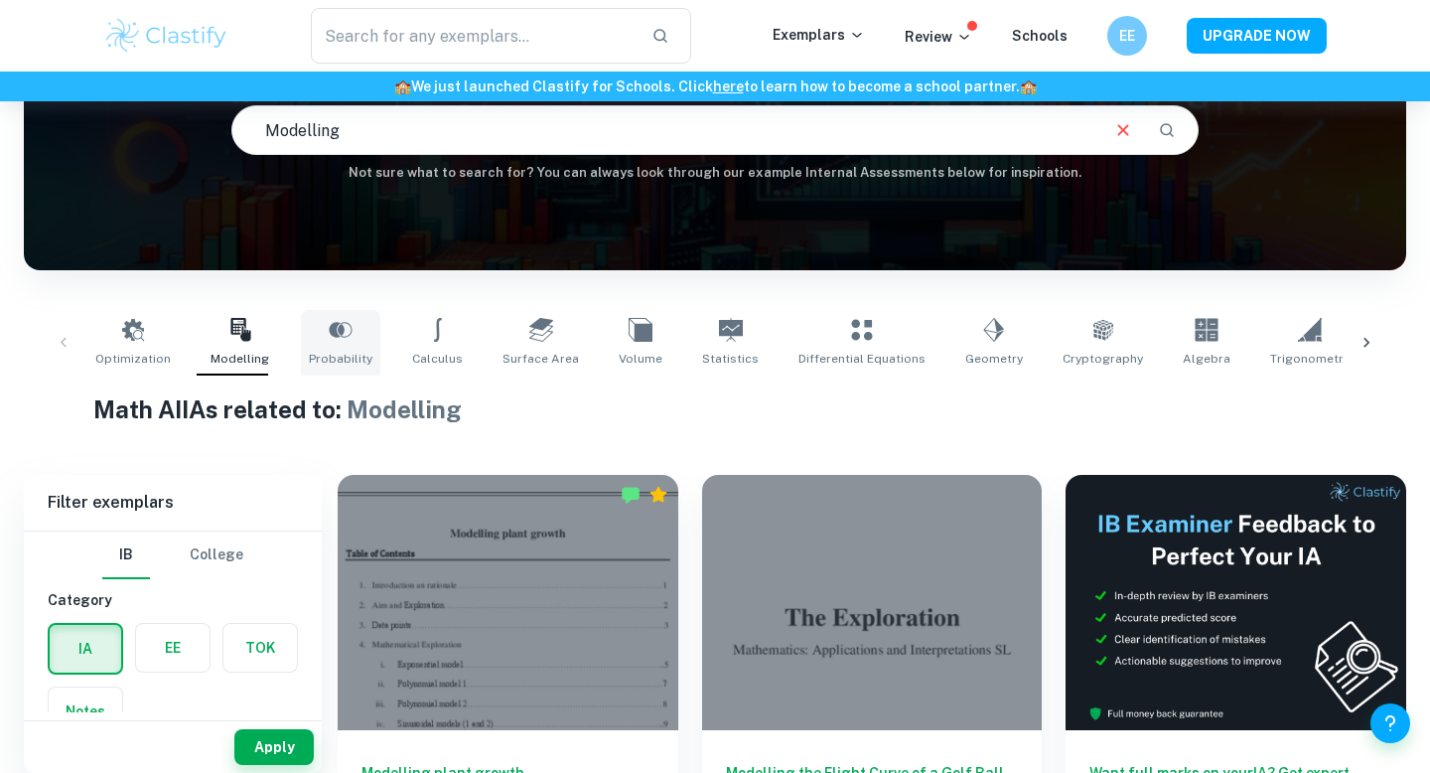
click at [351, 341] on link "Probability" at bounding box center [340, 343] width 79 height 66
type input "Probability"
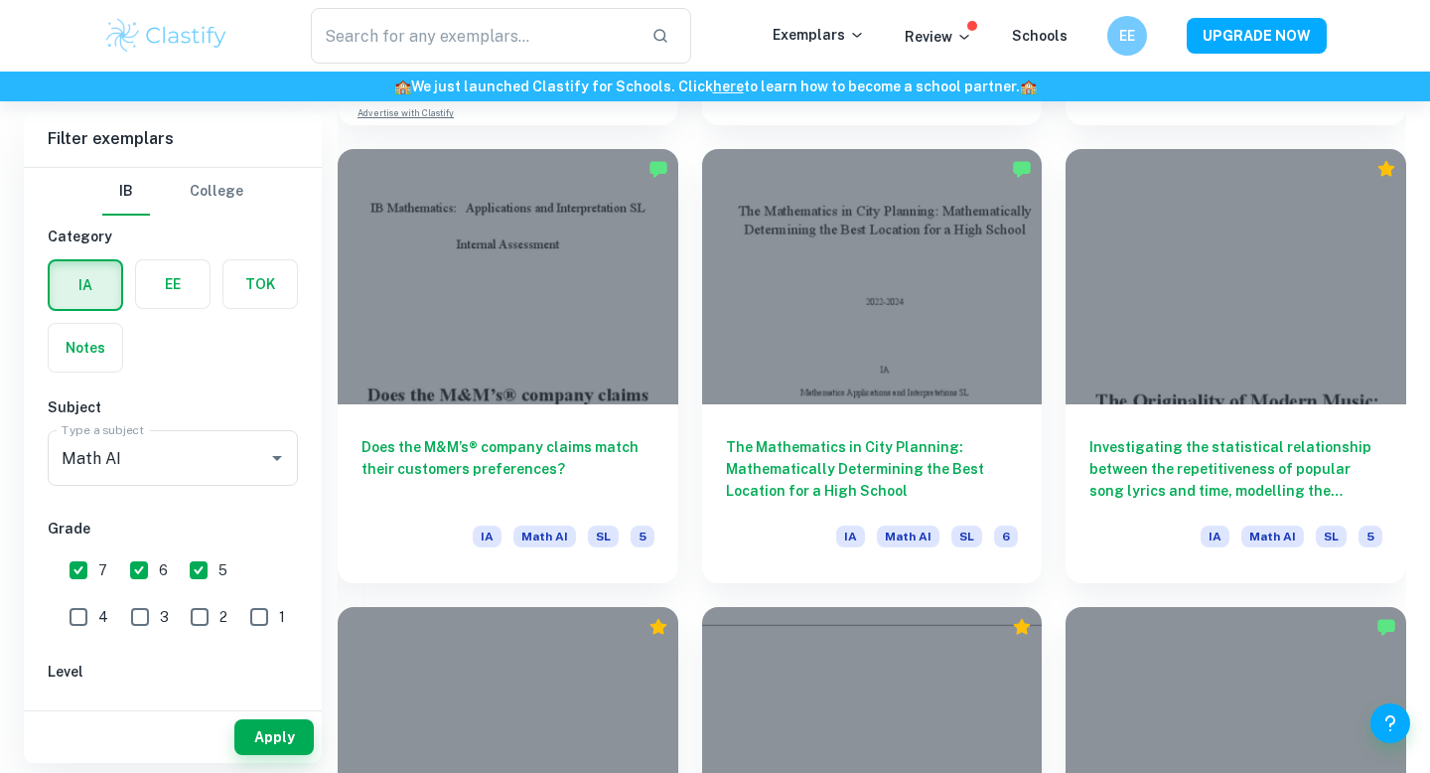
scroll to position [1996, 0]
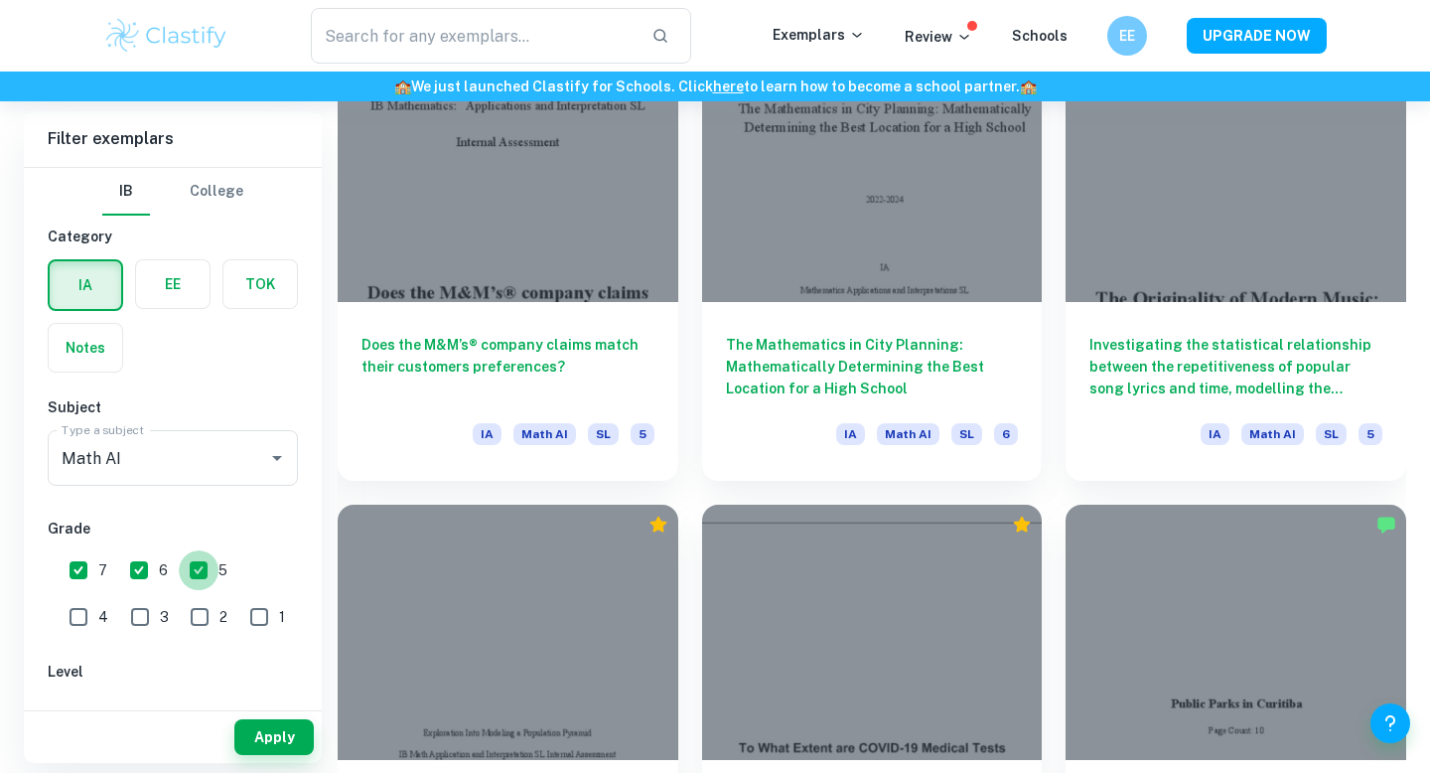
click at [199, 575] on input "5" at bounding box center [199, 570] width 40 height 40
checkbox input "false"
click at [270, 729] on button "Apply" at bounding box center [273, 737] width 79 height 36
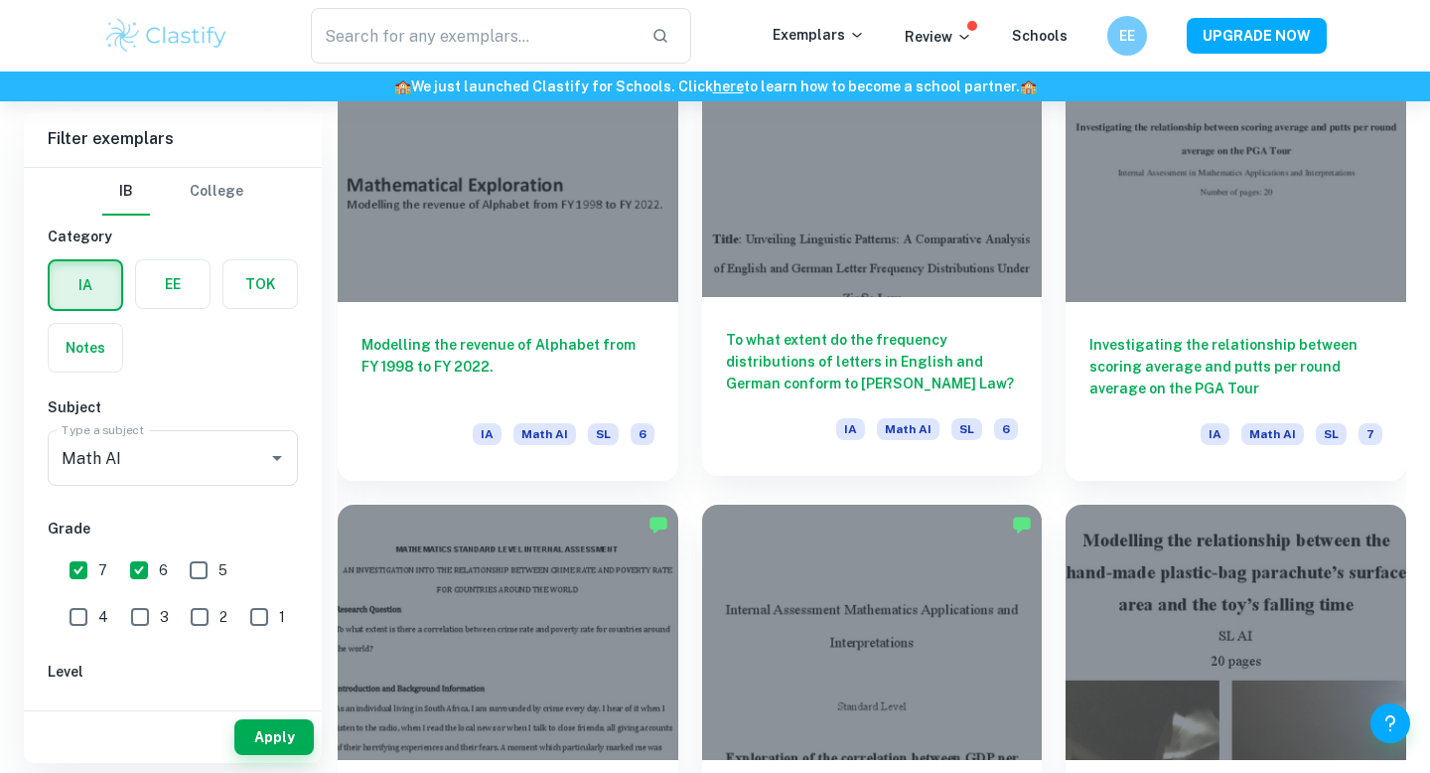
click at [836, 316] on div "To what extent do the frequency distributions of letters in English and German …" at bounding box center [872, 386] width 341 height 179
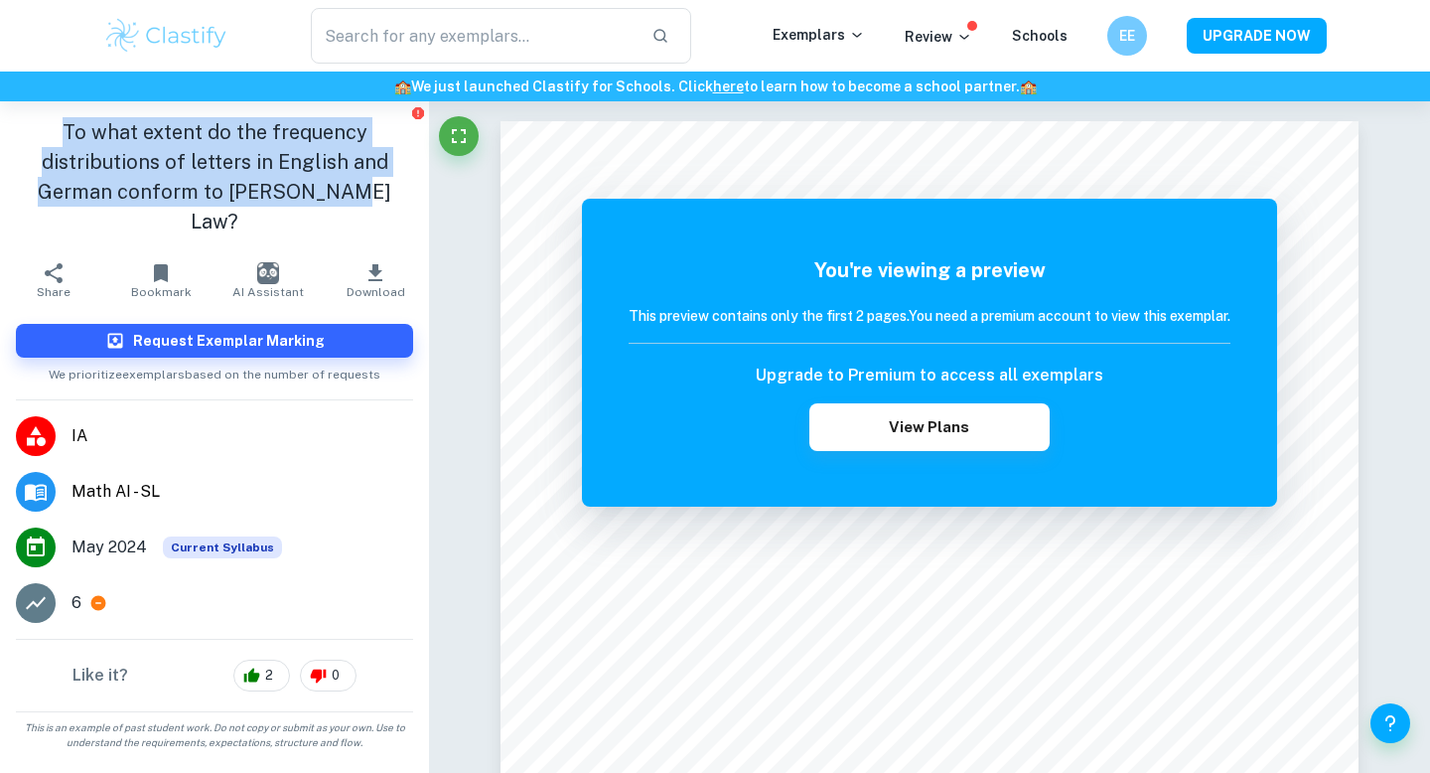
drag, startPoint x: 353, startPoint y: 186, endPoint x: 63, endPoint y: 120, distance: 297.3
click at [63, 120] on h1 "To what extent do the frequency distributions of letters in English and German …" at bounding box center [214, 176] width 397 height 119
copy h1 "To what extent do the frequency distributions of letters in English and German …"
click at [75, 138] on h1 "To what extent do the frequency distributions of letters in English and German …" at bounding box center [214, 176] width 397 height 119
drag, startPoint x: 362, startPoint y: 193, endPoint x: 70, endPoint y: 133, distance: 298.0
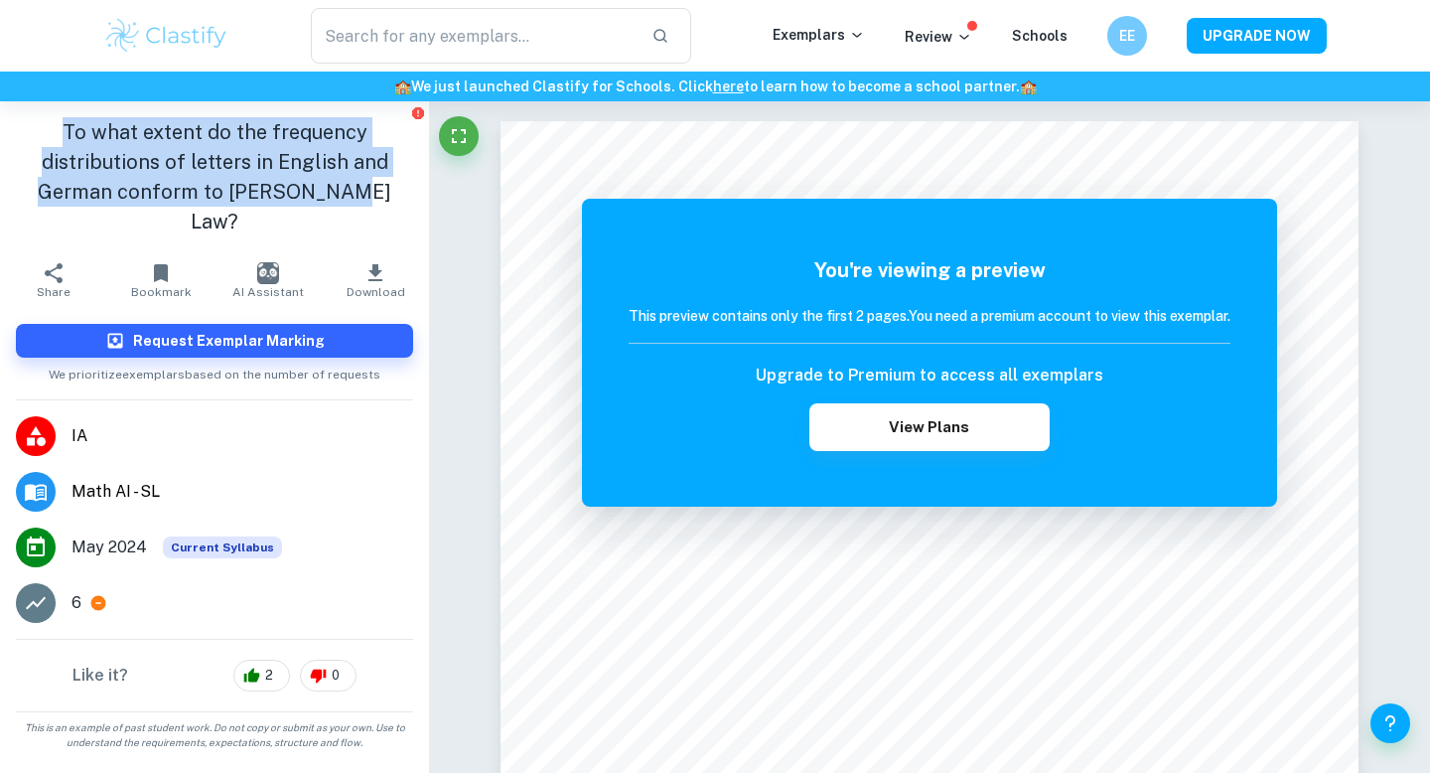
click at [70, 133] on h1 "To what extent do the frequency distributions of letters in English and German …" at bounding box center [214, 176] width 397 height 119
copy h1 "To what extent do the frequency distributions of letters in English and German …"
click at [70, 133] on h1 "To what extent do the frequency distributions of letters in English and German …" at bounding box center [214, 176] width 397 height 119
